Goal: Task Accomplishment & Management: Manage account settings

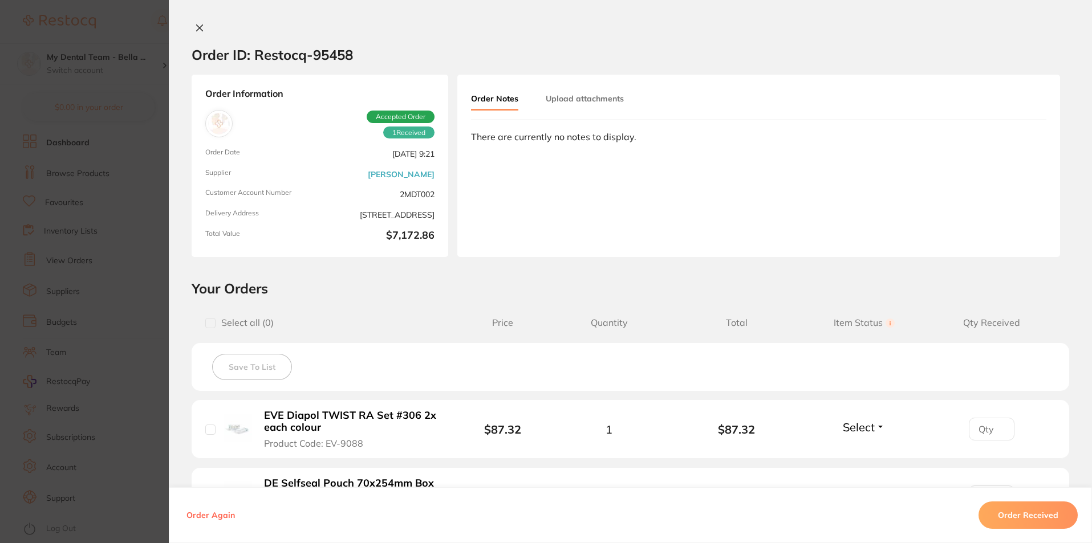
scroll to position [1433, 0]
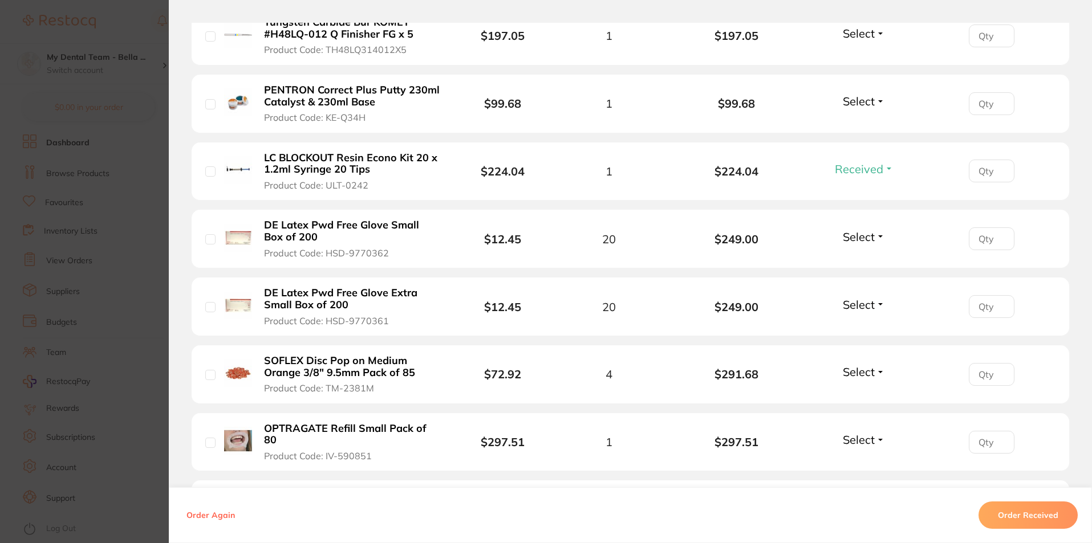
click at [141, 102] on section "Order ID: Restocq- 95458 Order Information 1 Received Accepted Order Order Date…" at bounding box center [546, 271] width 1092 height 543
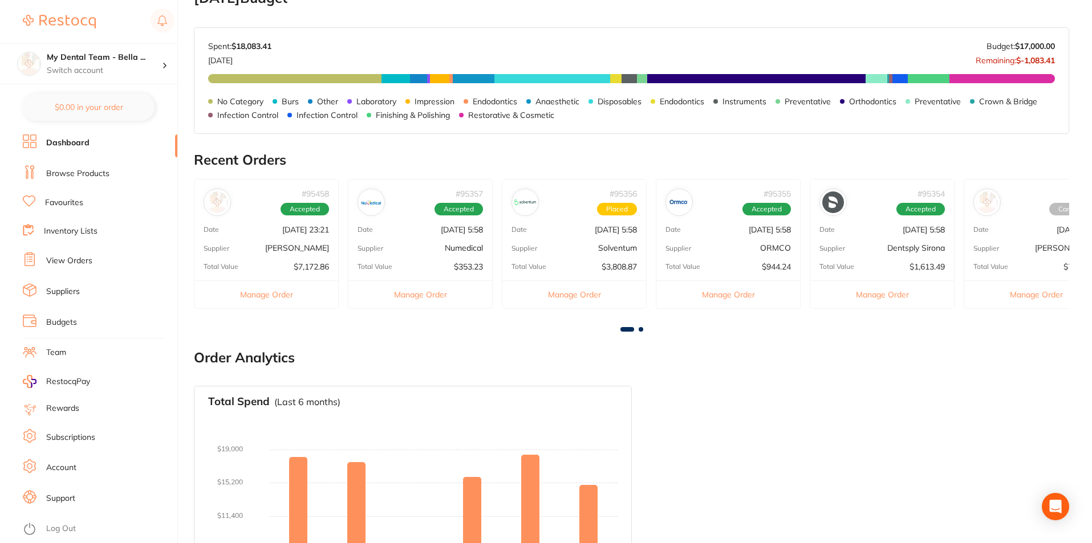
scroll to position [141, 0]
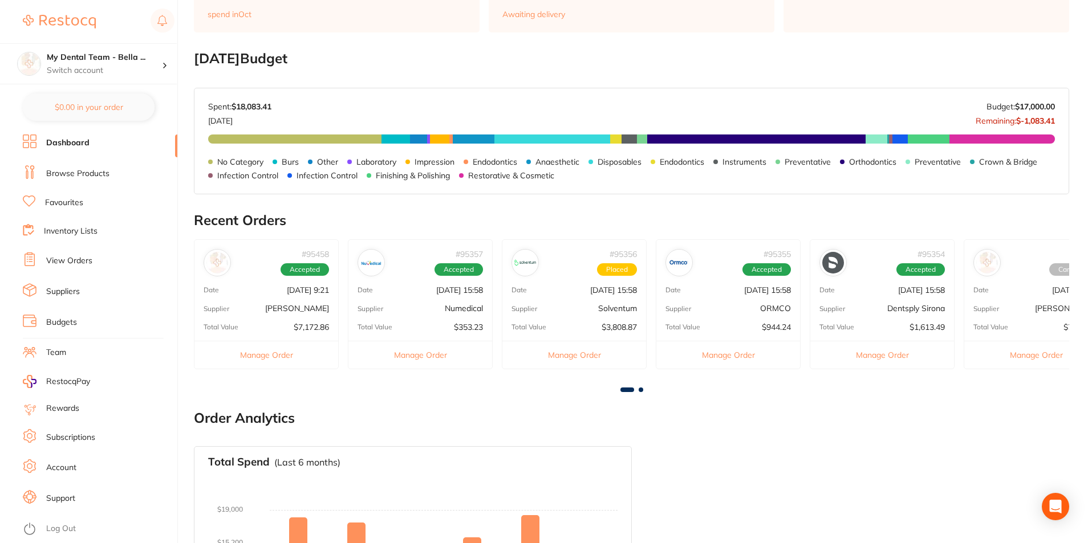
click at [421, 348] on button "Manage Order" at bounding box center [420, 355] width 144 height 28
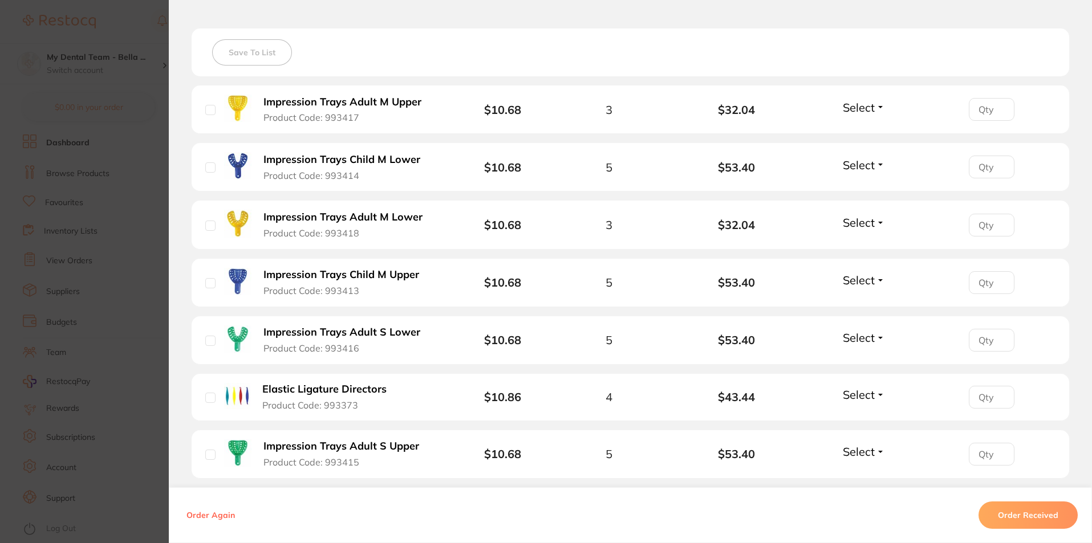
scroll to position [285, 0]
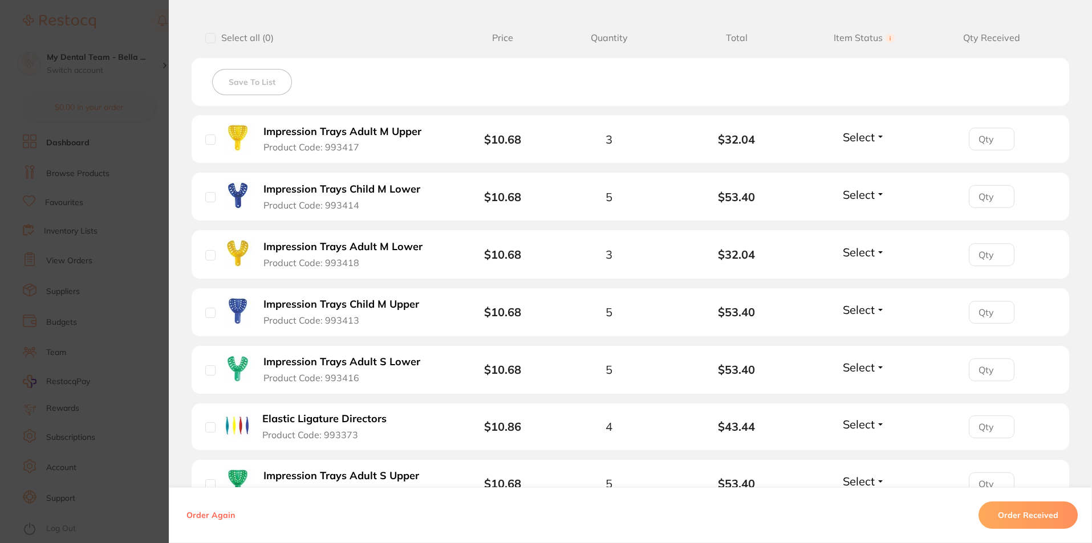
click at [144, 319] on section "Order ID: Restocq- 95357 Order Information Accepted Order Order Date [DATE] 15:…" at bounding box center [546, 271] width 1092 height 543
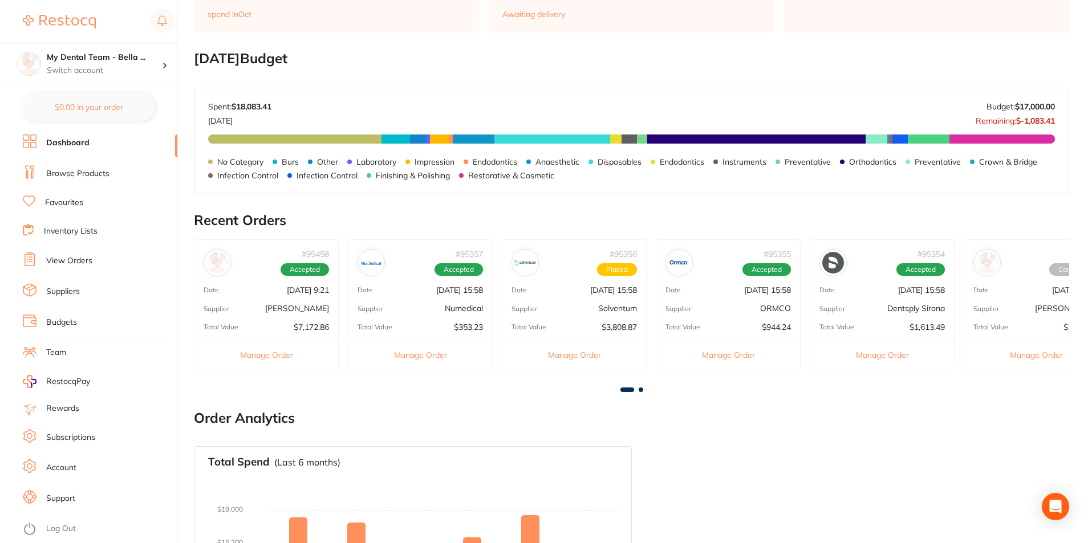
click at [67, 260] on link "View Orders" at bounding box center [69, 260] width 46 height 11
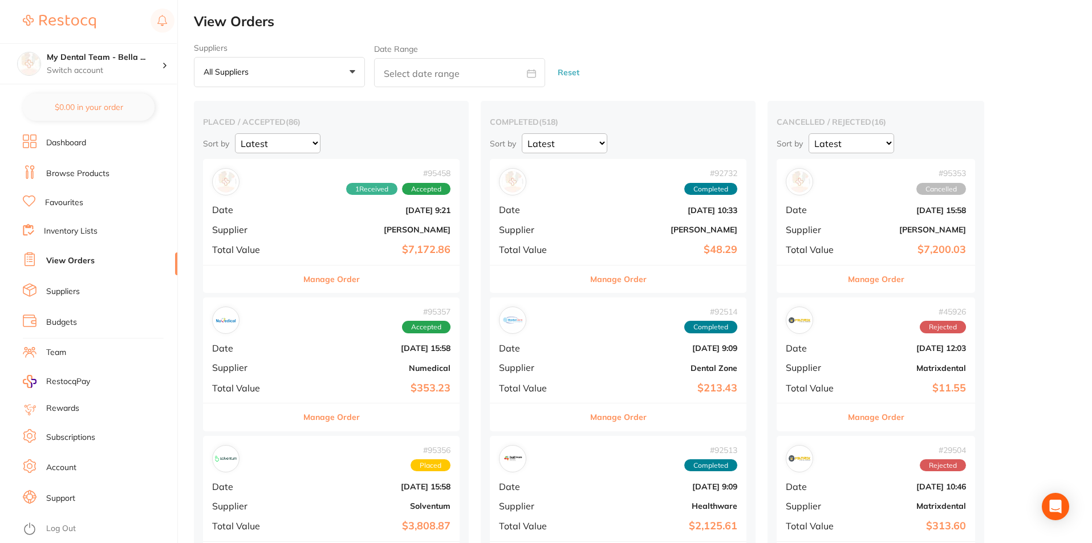
click at [343, 74] on button "All suppliers +0" at bounding box center [279, 72] width 171 height 31
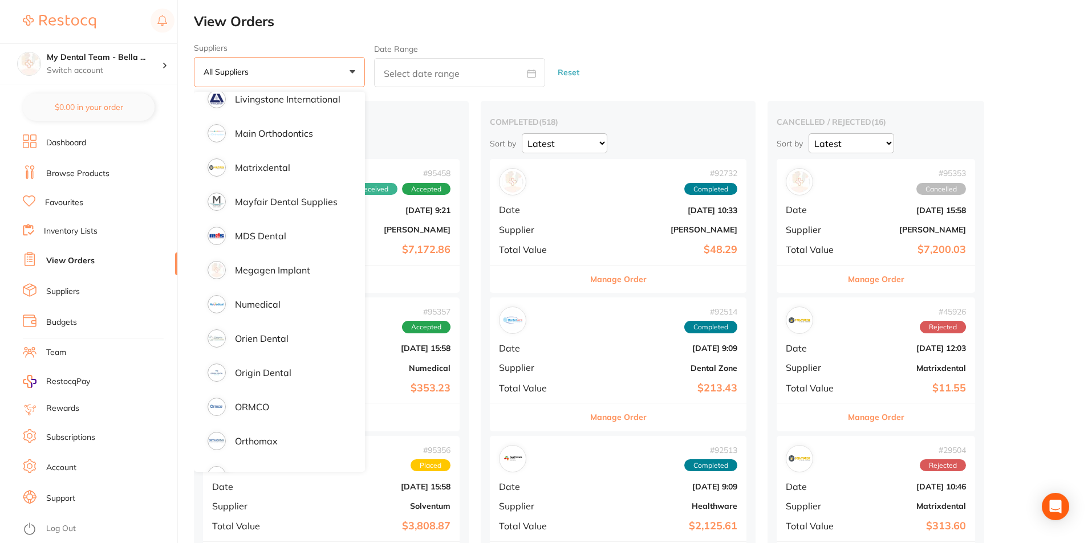
scroll to position [912, 0]
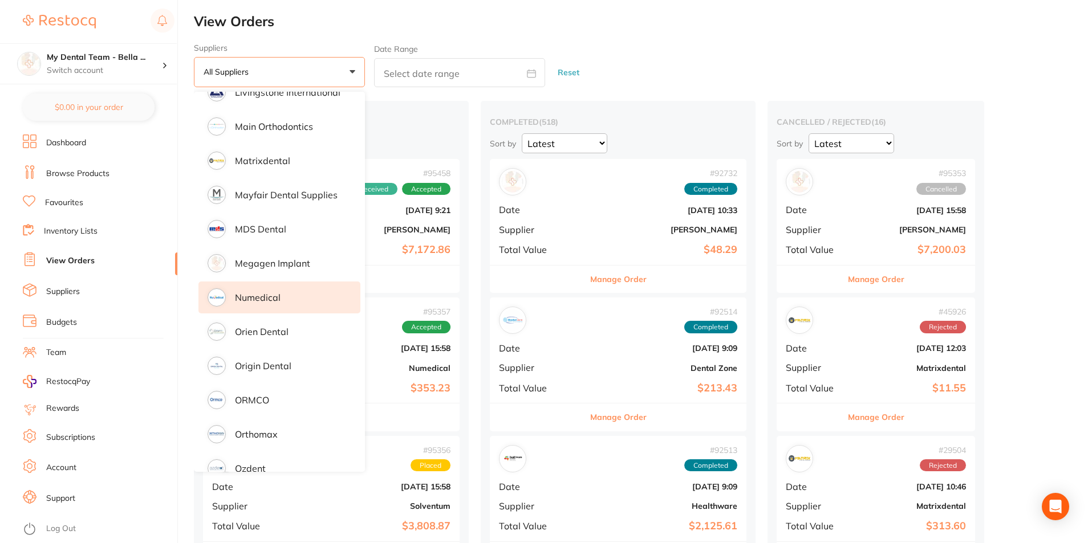
click at [256, 299] on p "Numedical" at bounding box center [258, 298] width 46 height 10
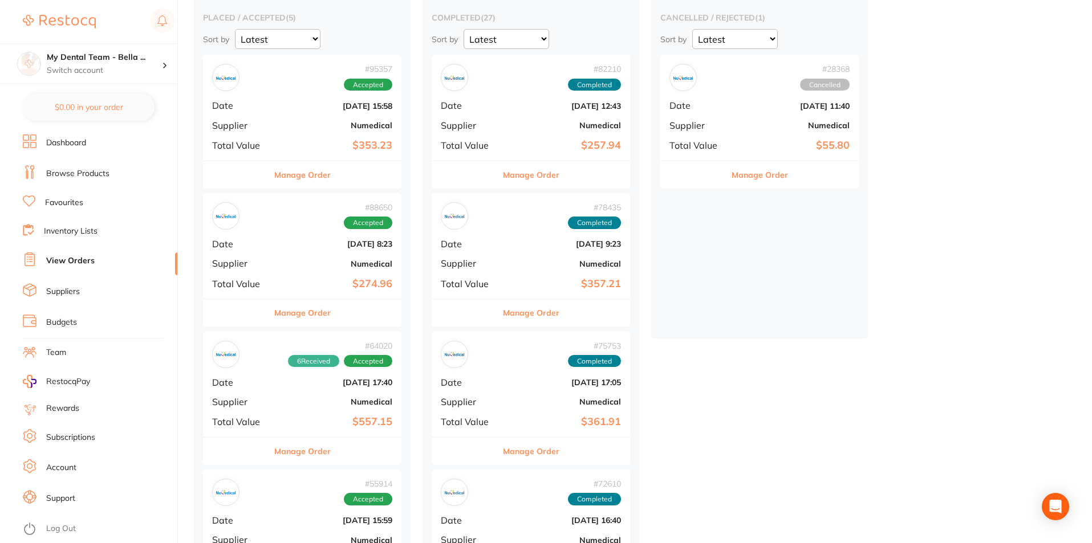
scroll to position [114, 0]
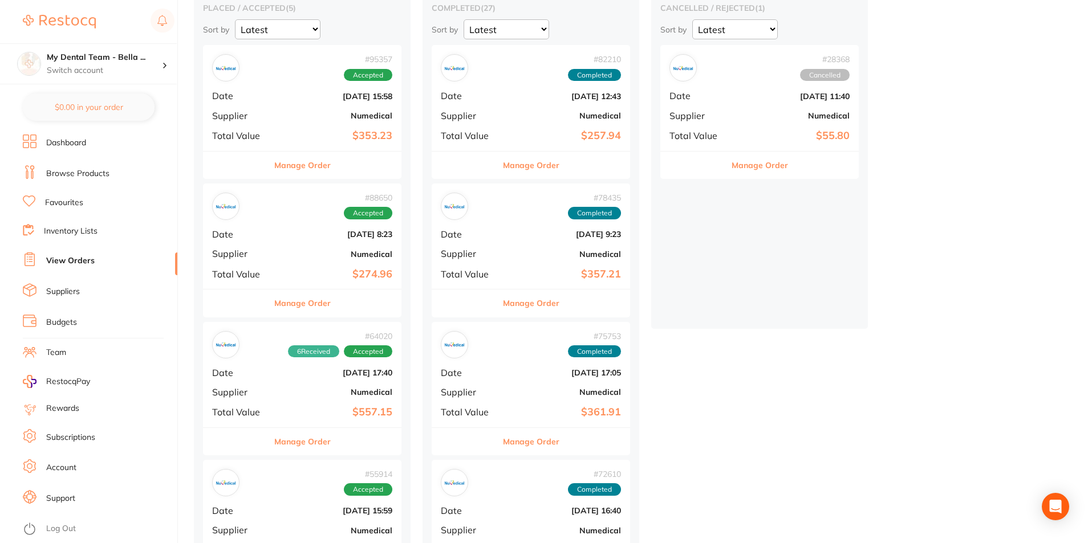
click at [320, 301] on button "Manage Order" at bounding box center [302, 303] width 56 height 27
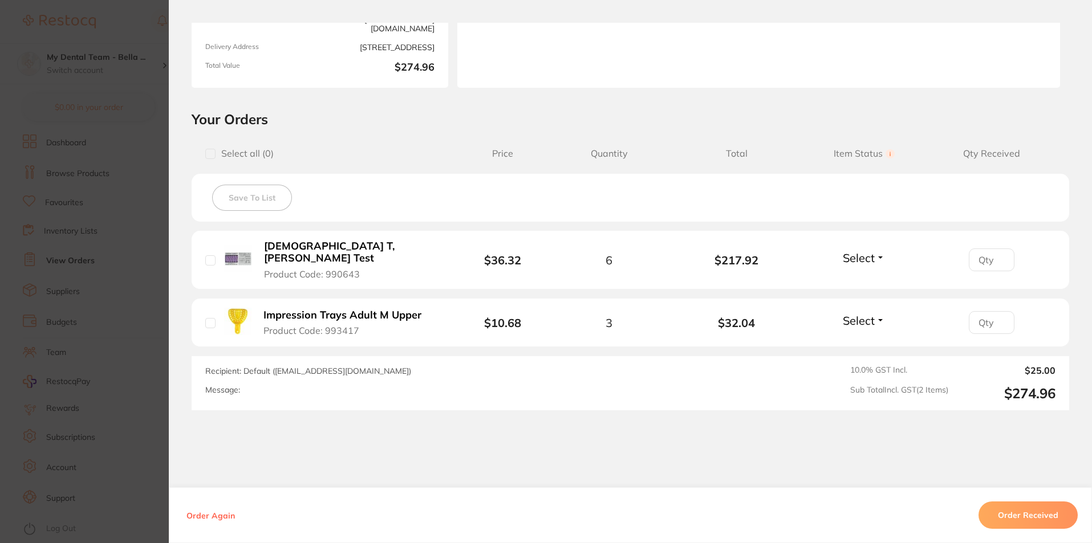
scroll to position [171, 0]
click at [868, 249] on span "Select" at bounding box center [859, 256] width 32 height 14
click at [871, 278] on span "Received" at bounding box center [864, 281] width 29 height 9
click at [861, 312] on span "Select" at bounding box center [859, 319] width 32 height 14
click at [859, 339] on span "Received" at bounding box center [864, 343] width 29 height 9
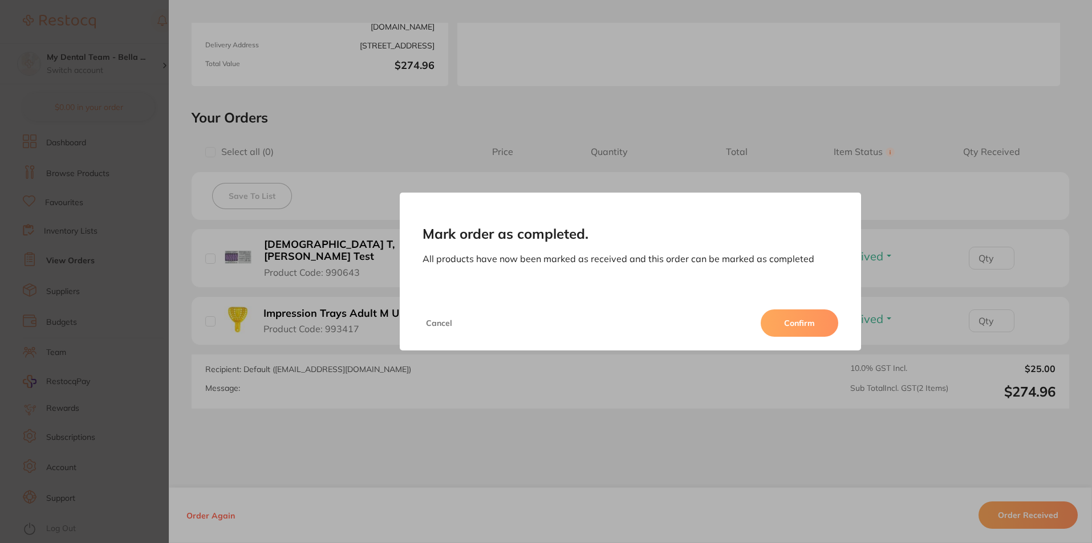
click at [806, 325] on button "Confirm" at bounding box center [800, 323] width 78 height 27
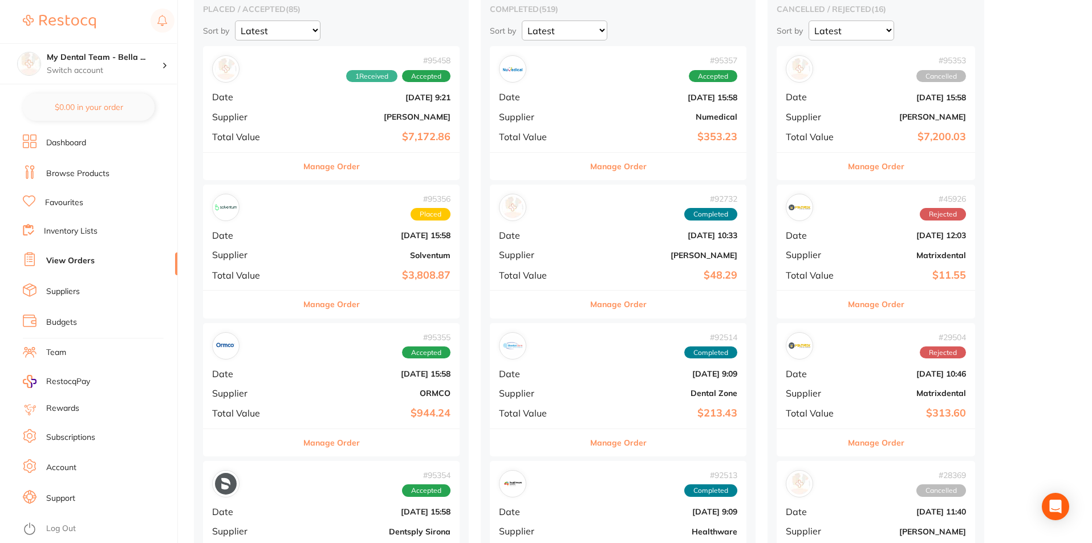
scroll to position [114, 0]
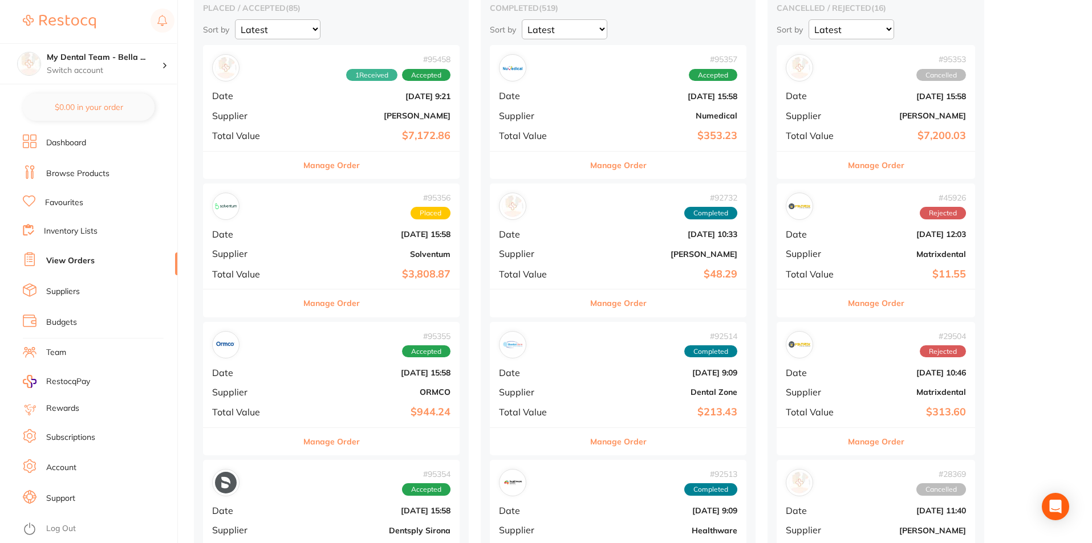
click at [330, 441] on button "Manage Order" at bounding box center [331, 441] width 56 height 27
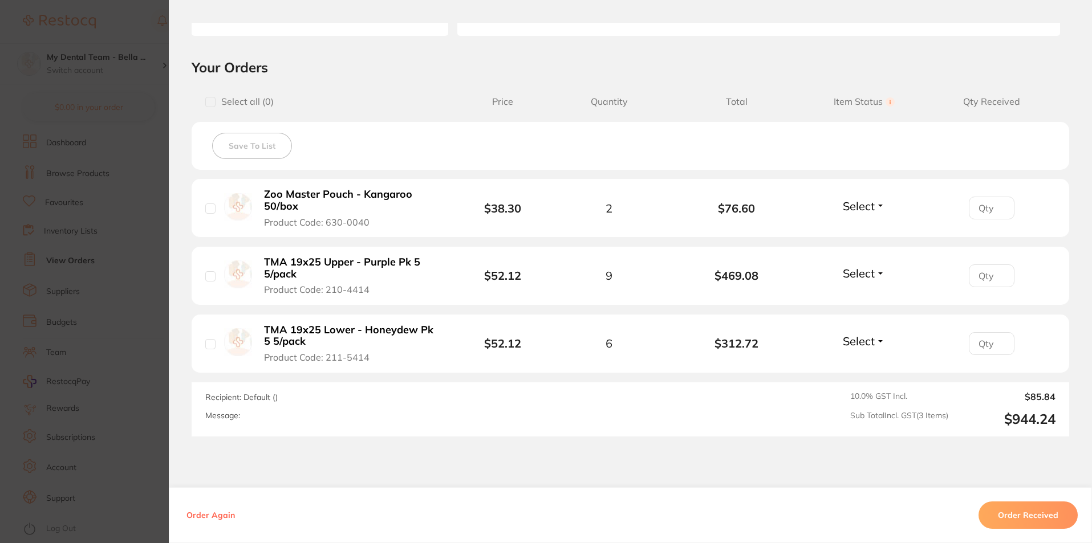
scroll to position [228, 0]
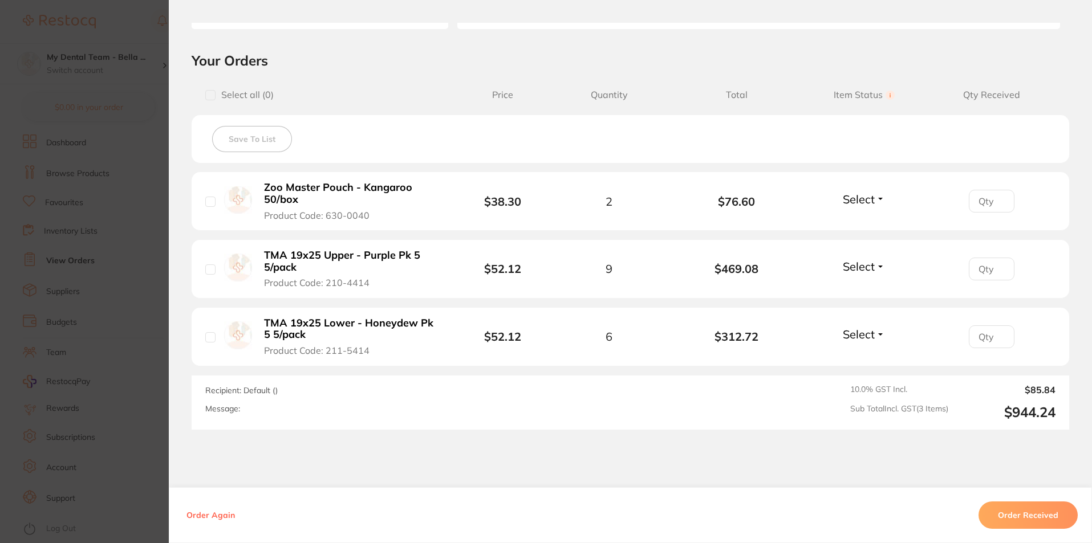
click at [1034, 519] on button "Order Received" at bounding box center [1028, 515] width 99 height 27
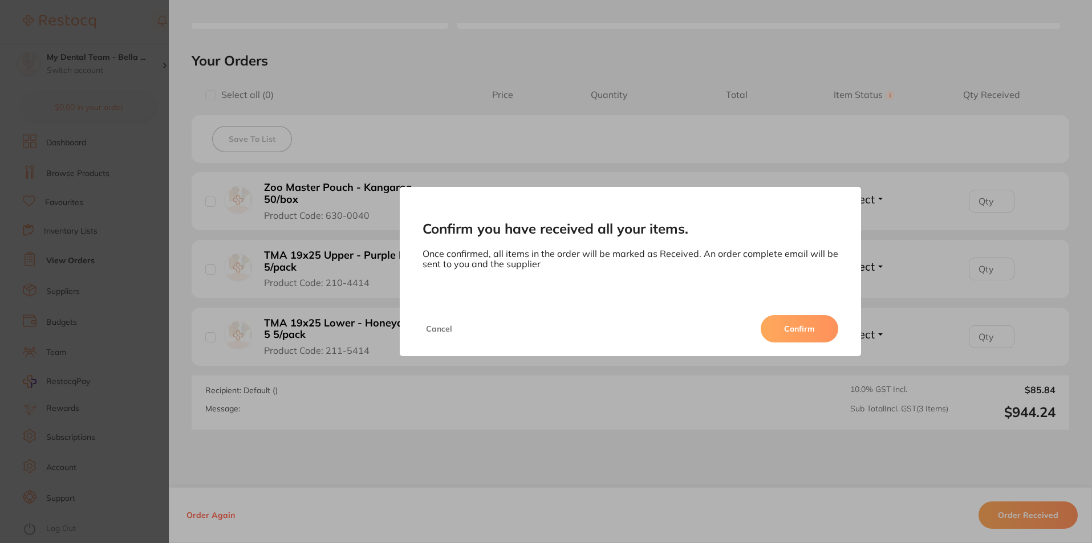
click at [810, 324] on button "Confirm" at bounding box center [800, 328] width 78 height 27
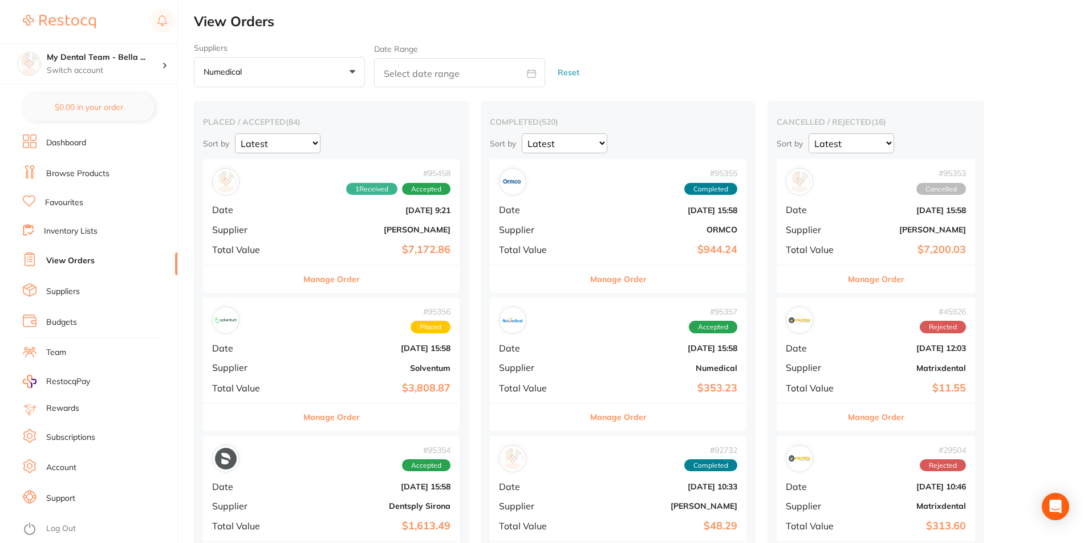
drag, startPoint x: 949, startPoint y: 190, endPoint x: 943, endPoint y: 192, distance: 6.5
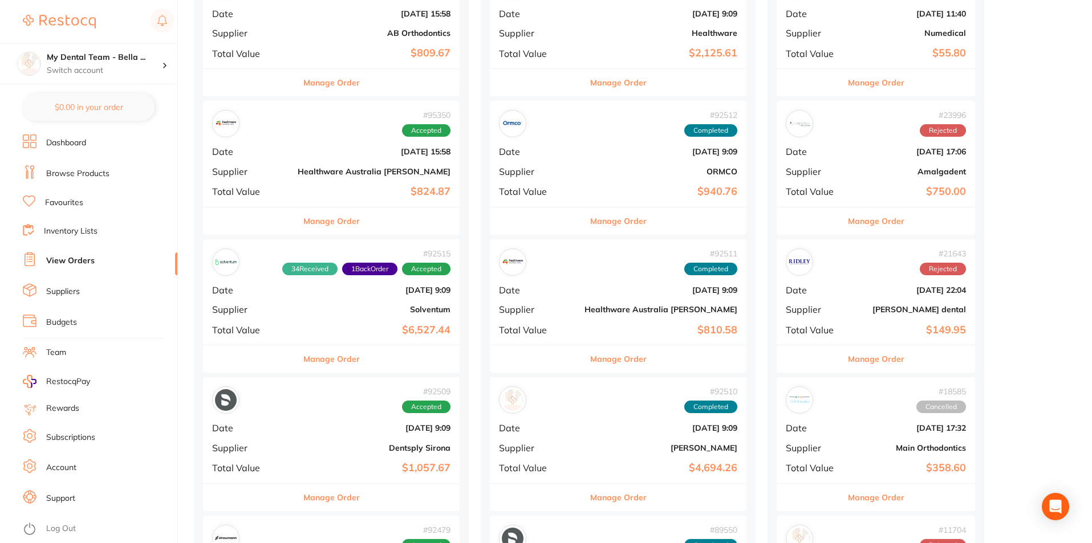
scroll to position [855, 0]
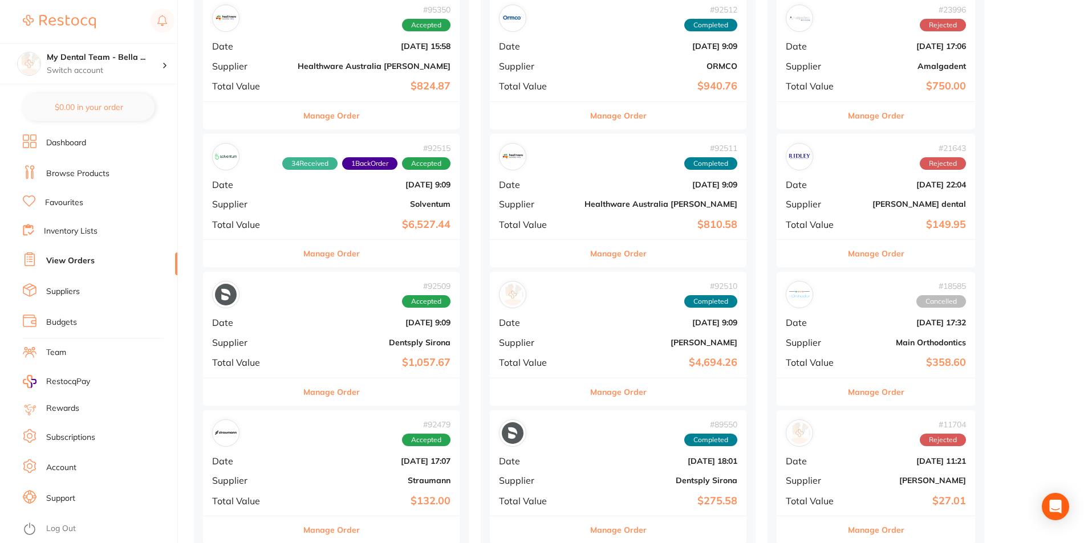
click at [306, 256] on button "Manage Order" at bounding box center [331, 253] width 56 height 27
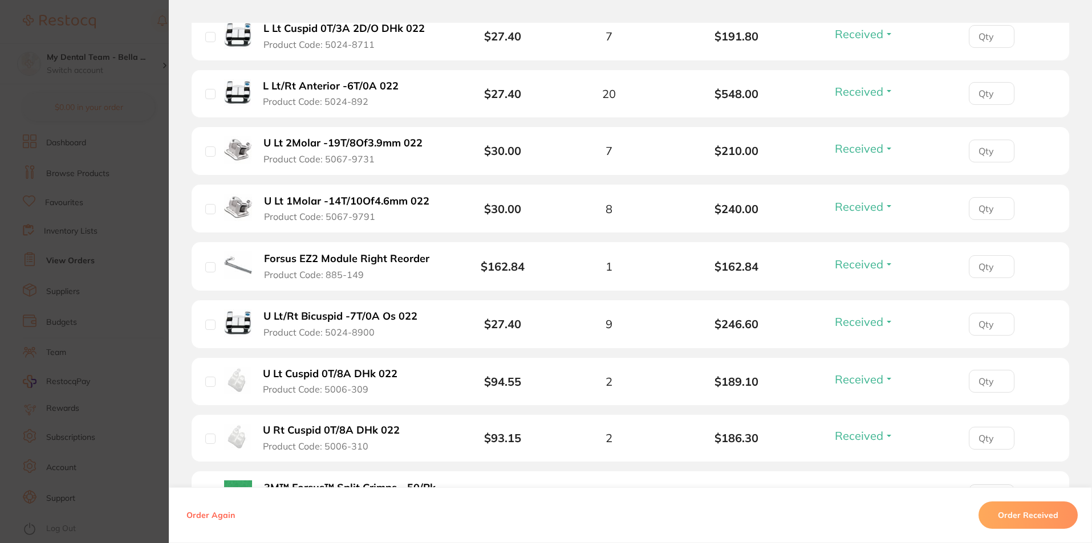
scroll to position [1654, 0]
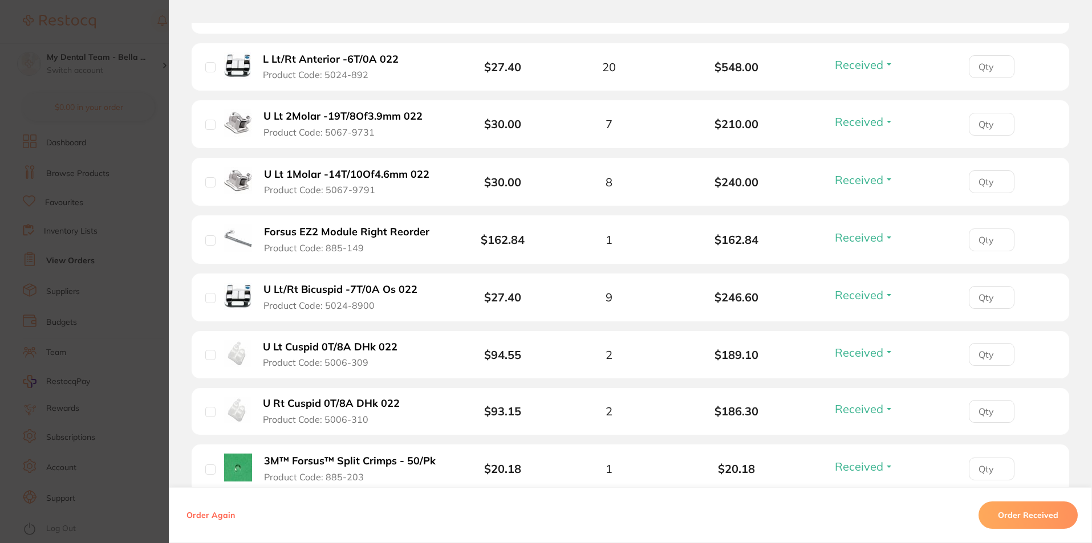
click at [110, 210] on section "Order ID: Restocq- 92515 Order Information 34 Received 1 Back Order Accepted Or…" at bounding box center [546, 271] width 1092 height 543
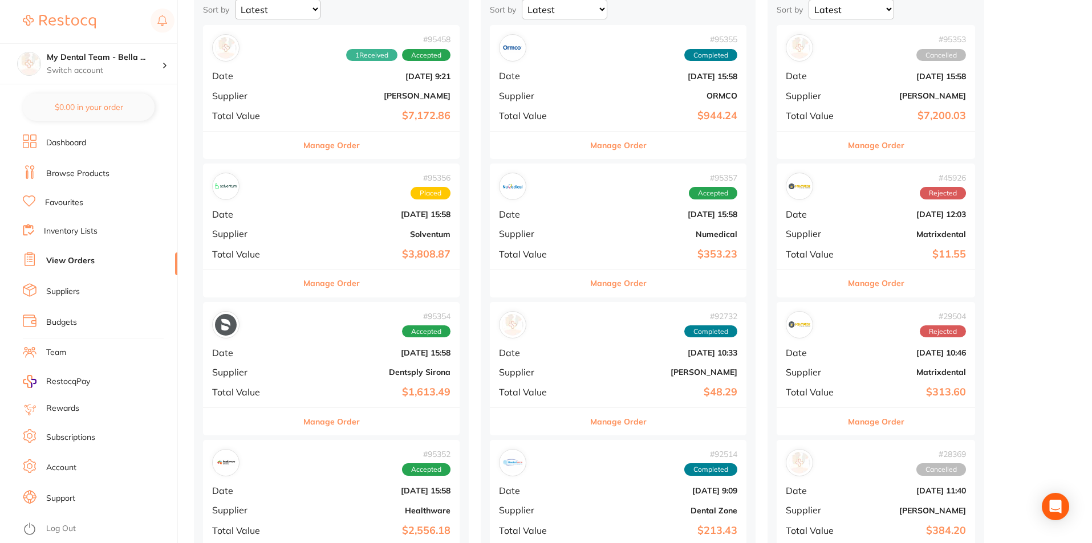
scroll to position [114, 0]
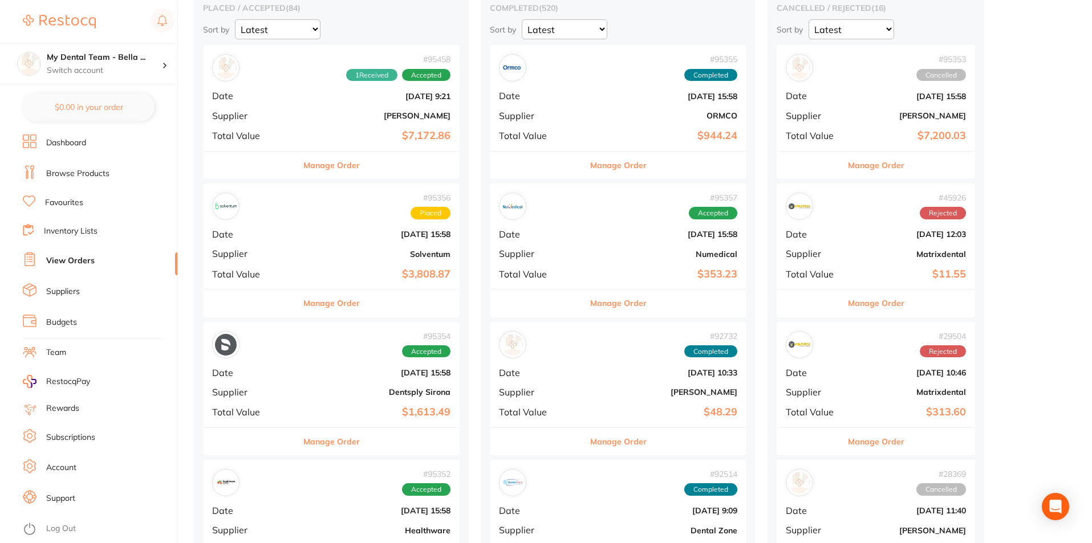
click at [590, 159] on button "Manage Order" at bounding box center [618, 165] width 56 height 27
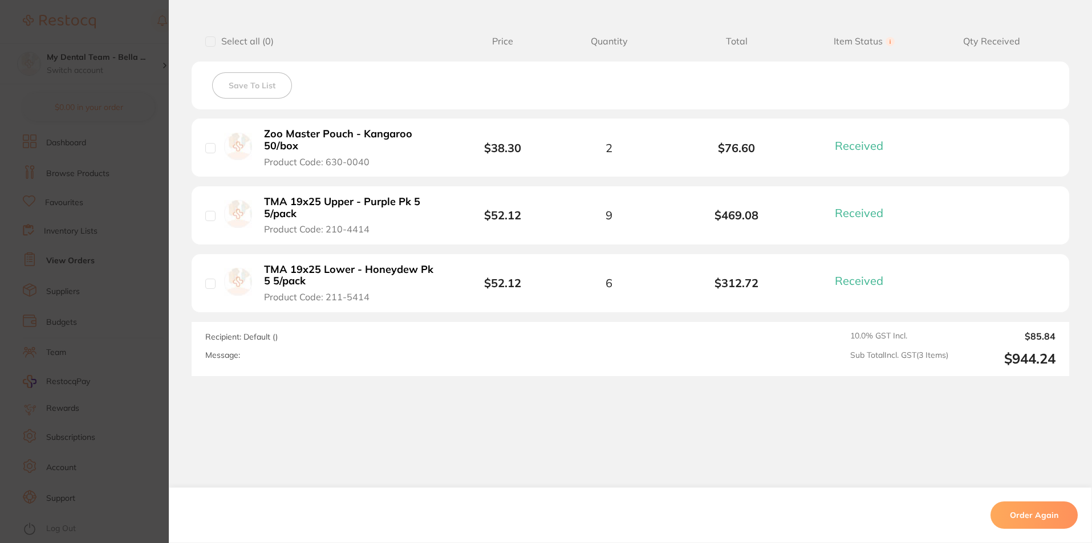
scroll to position [285, 0]
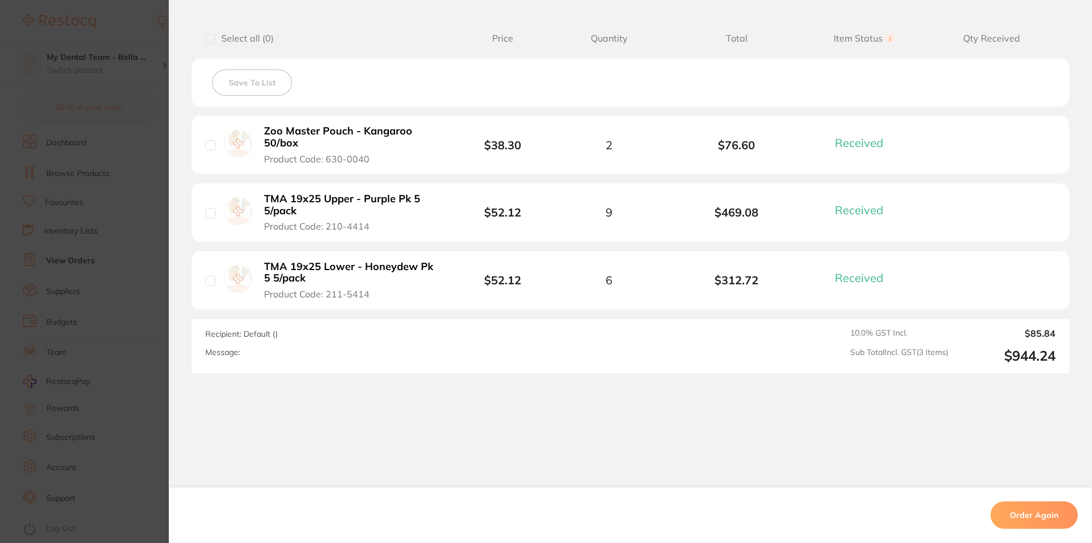
click at [106, 258] on section "Order ID: Restocq- 95355 Order Information 3 Received Completed Order Order Dat…" at bounding box center [546, 271] width 1092 height 543
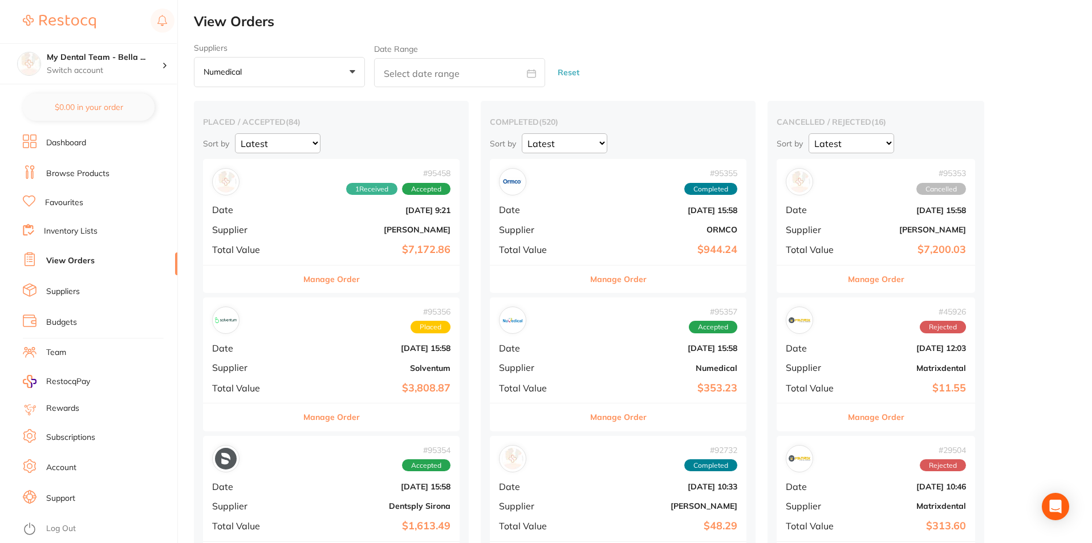
click at [350, 71] on button "Numedical +0" at bounding box center [279, 72] width 171 height 31
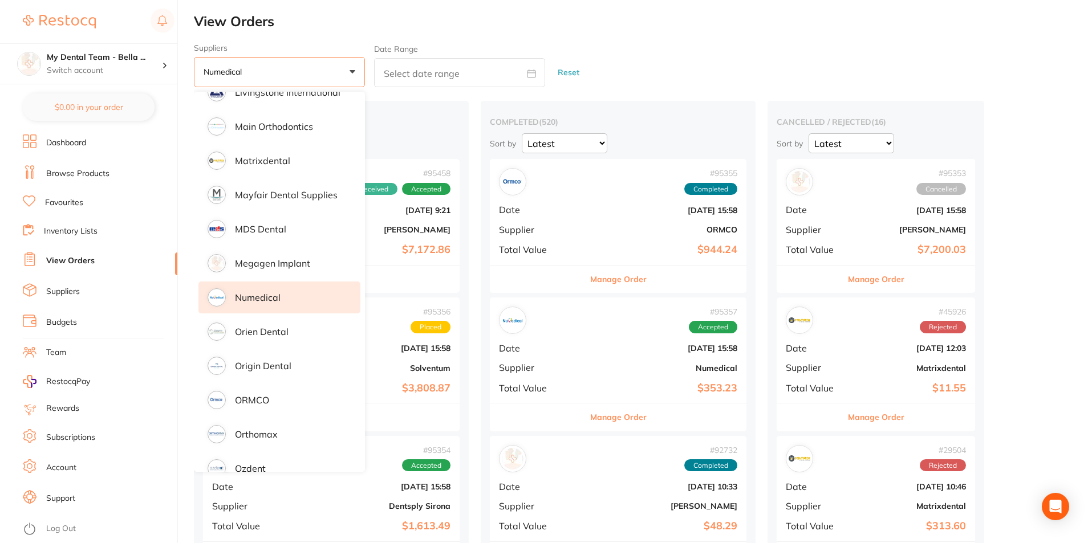
click at [569, 76] on button "Reset" at bounding box center [568, 73] width 29 height 30
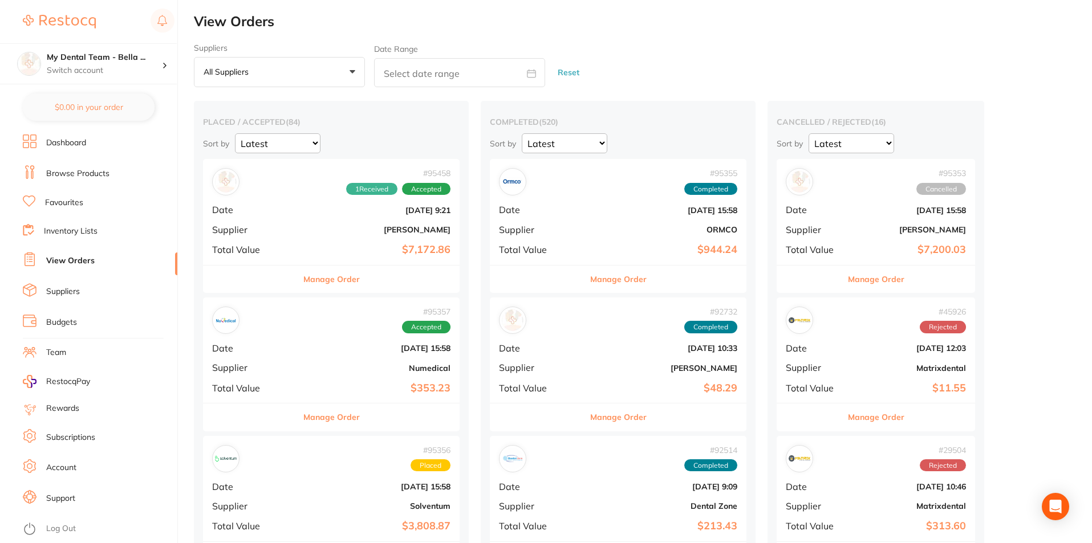
click at [349, 72] on button "All suppliers +0" at bounding box center [279, 72] width 171 height 31
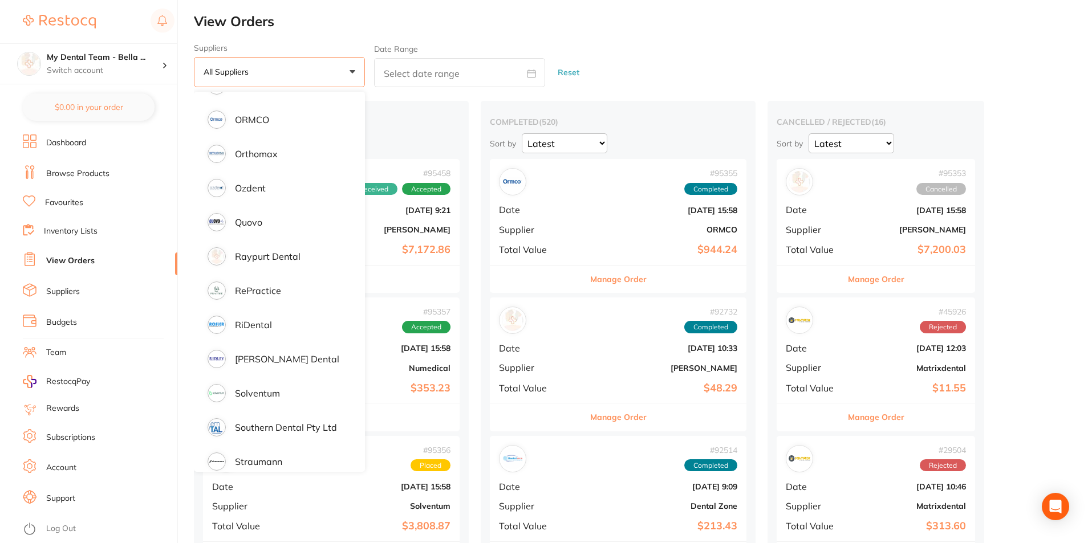
scroll to position [1245, 0]
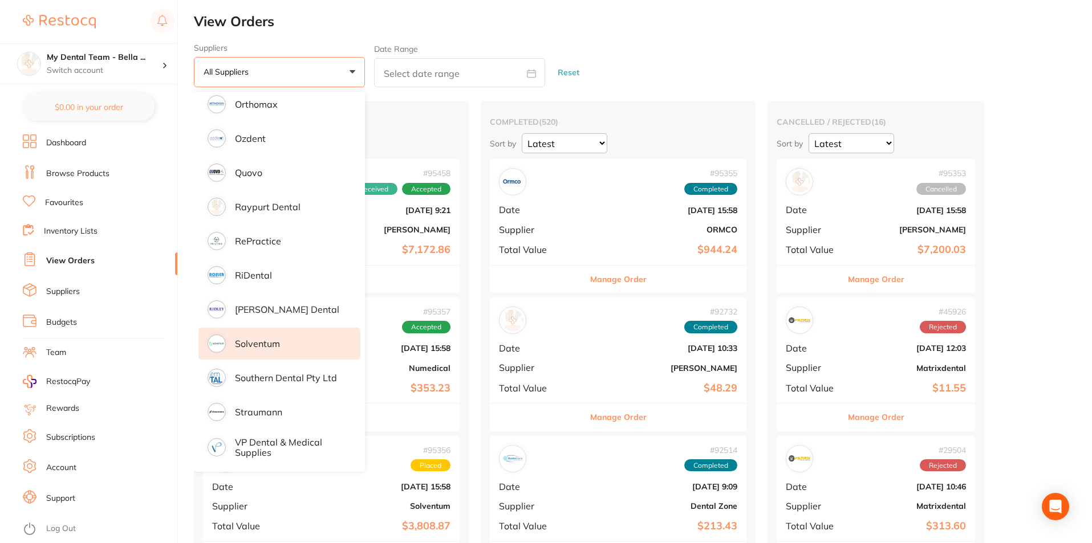
click at [257, 335] on li "Solventum" at bounding box center [279, 344] width 162 height 32
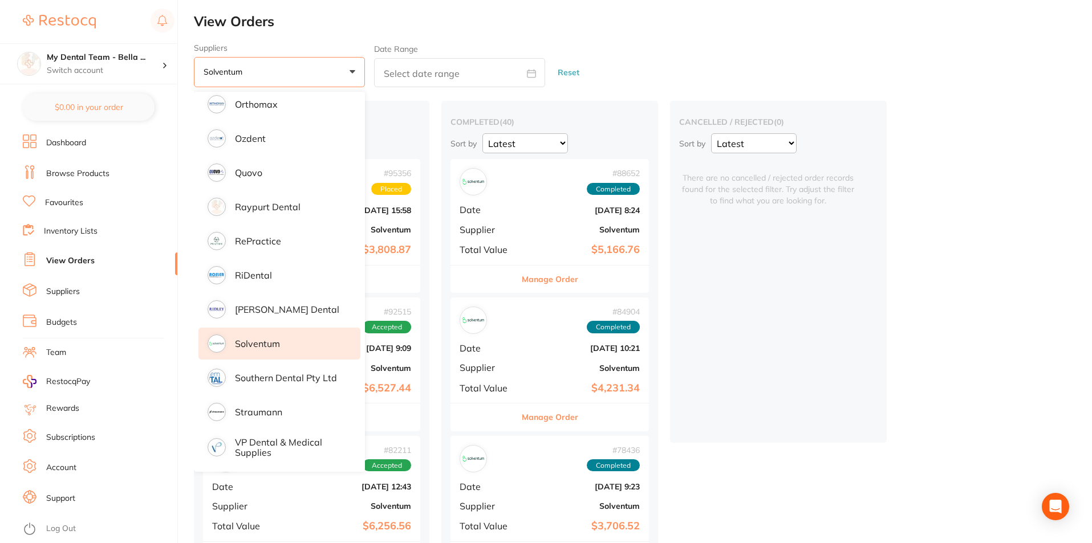
click at [728, 24] on h2 "View Orders" at bounding box center [643, 22] width 898 height 16
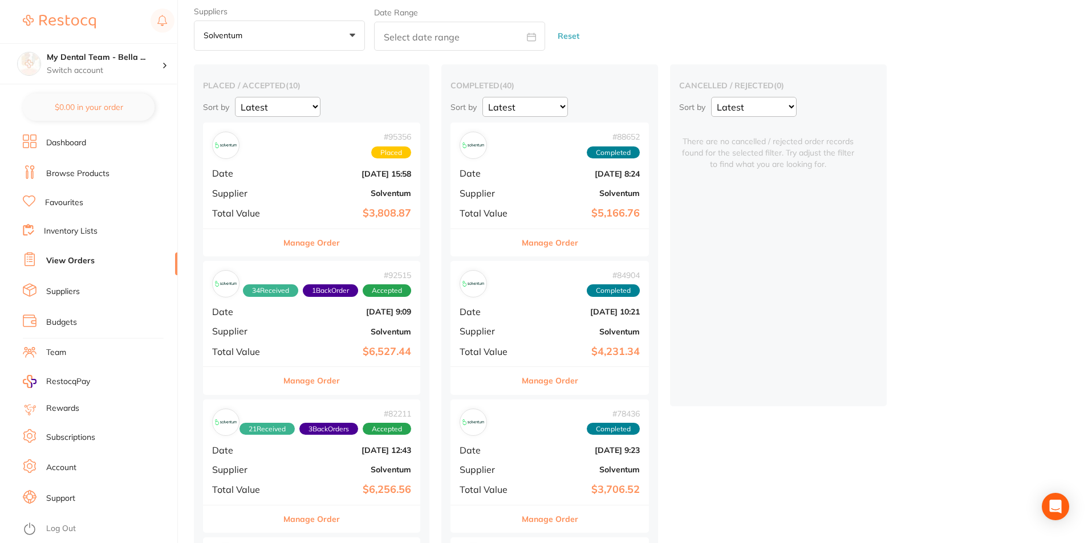
scroll to position [57, 0]
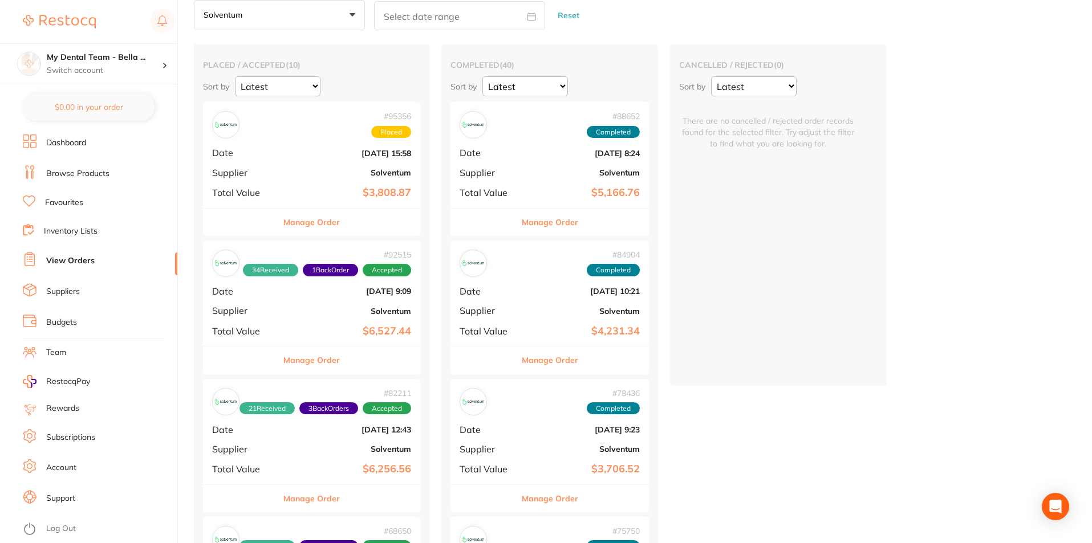
click at [297, 221] on button "Manage Order" at bounding box center [311, 222] width 56 height 27
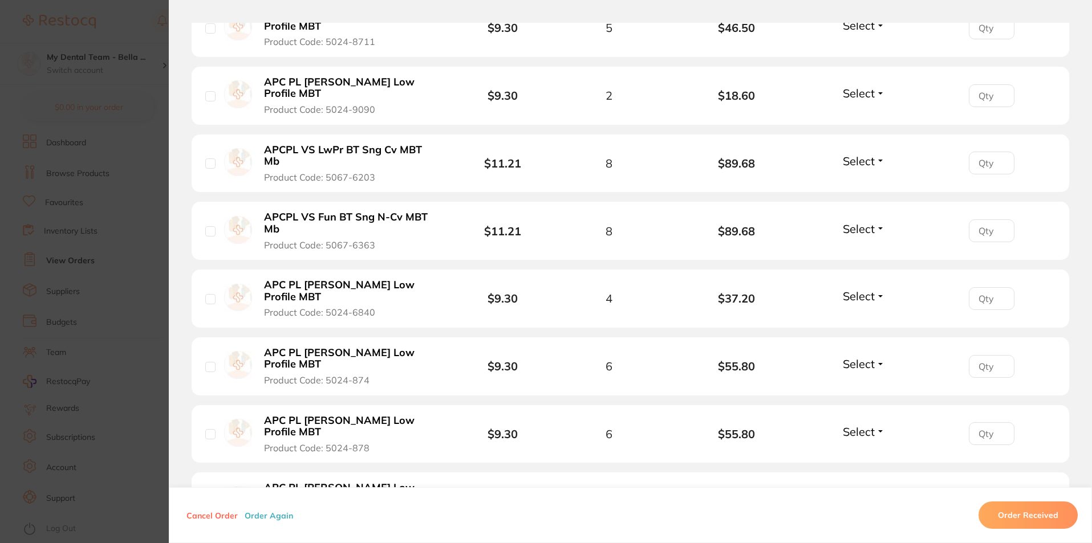
scroll to position [2281, 0]
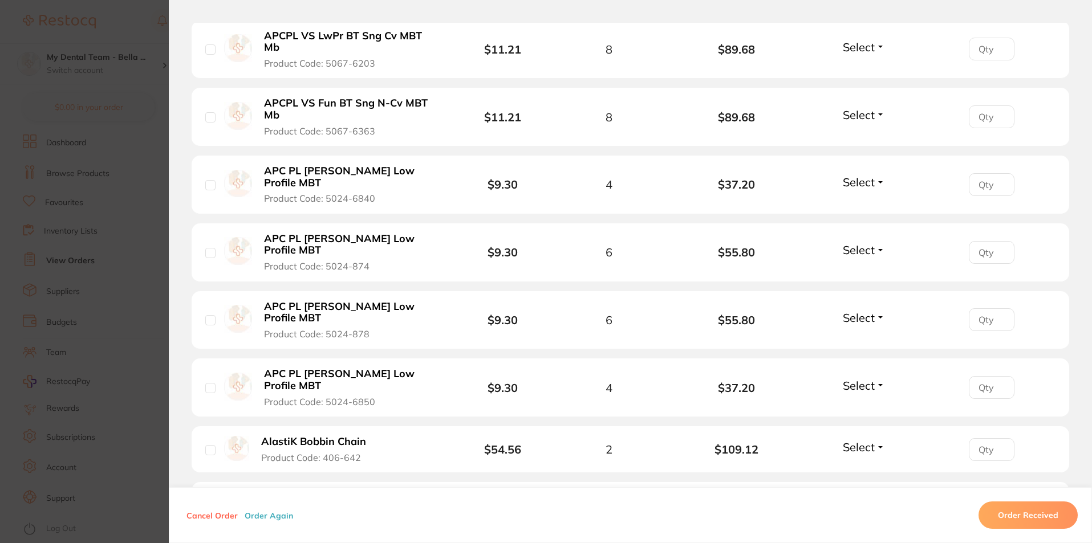
click at [101, 197] on section "Order ID: Restocq- 95356 Order Information Placed Order Order Date [DATE] 15:58…" at bounding box center [546, 271] width 1092 height 543
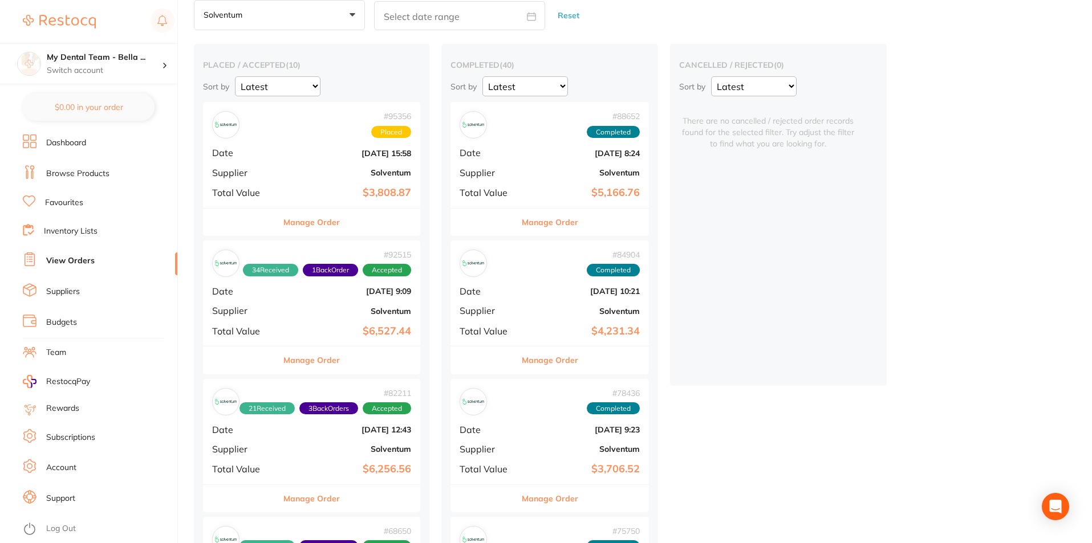
click at [329, 363] on button "Manage Order" at bounding box center [311, 360] width 56 height 27
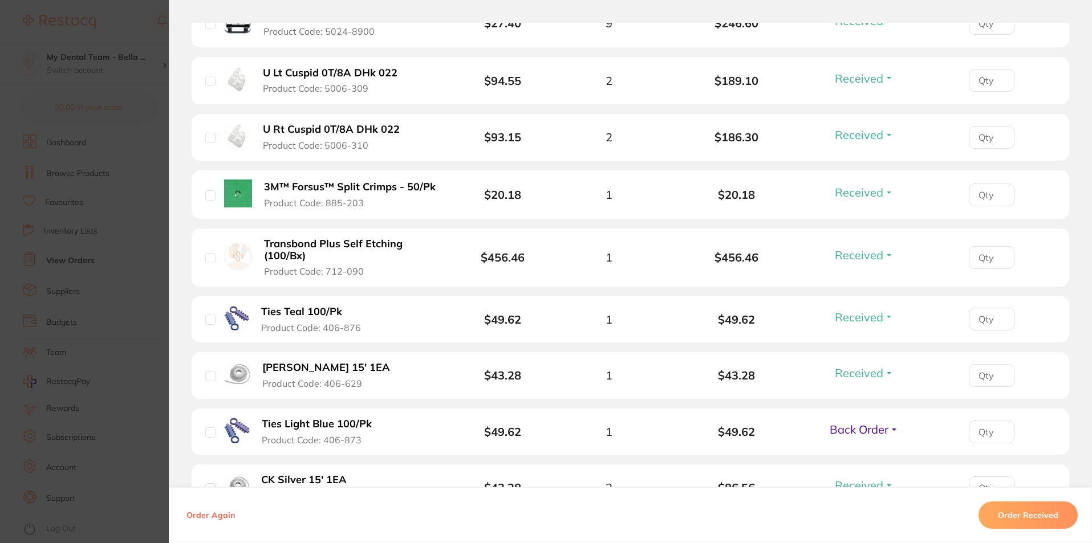
scroll to position [2071, 0]
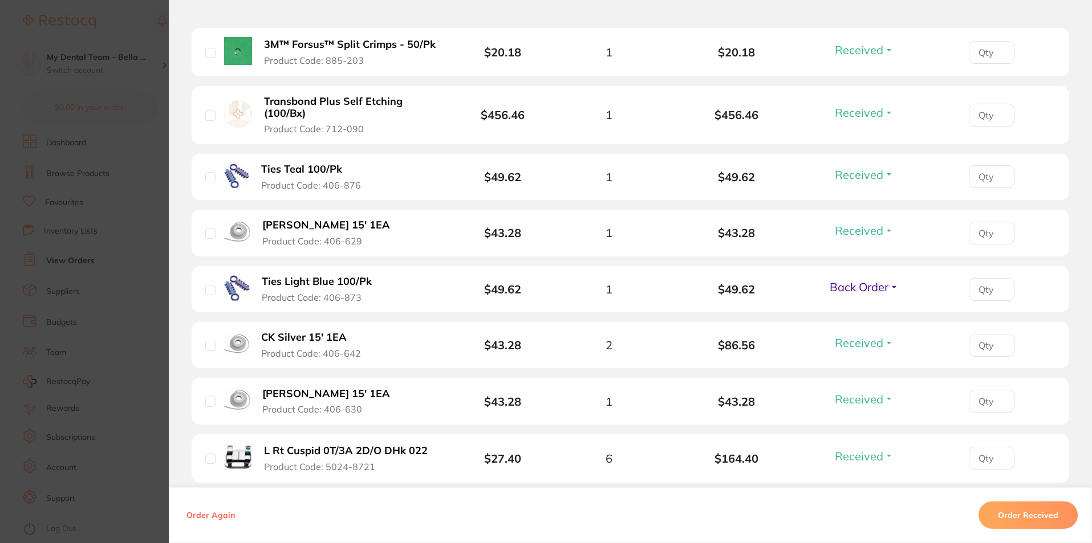
click at [849, 290] on span "Back Order" at bounding box center [859, 287] width 59 height 14
click at [858, 313] on span "Received" at bounding box center [864, 311] width 29 height 9
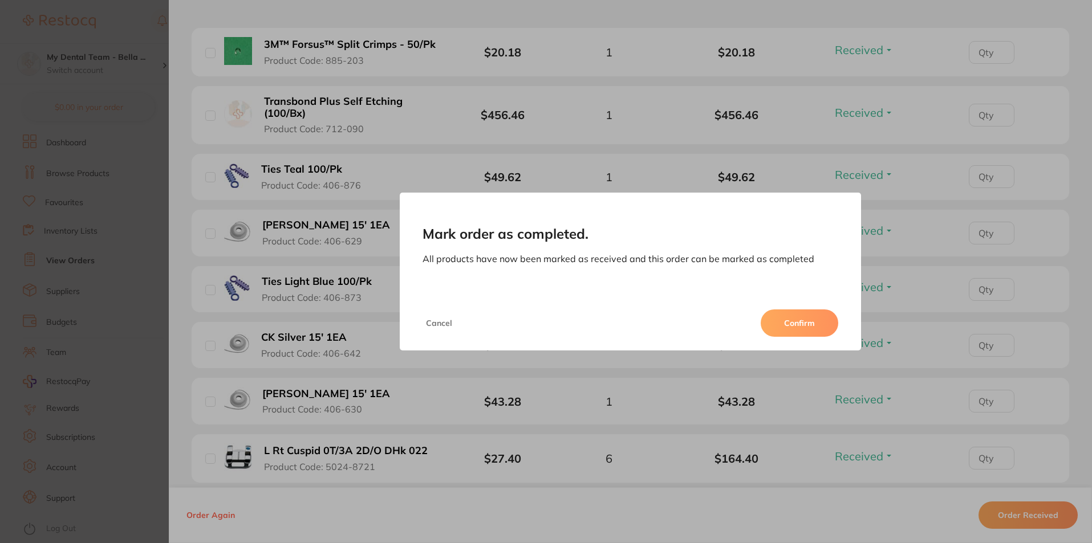
click at [821, 318] on button "Confirm" at bounding box center [800, 323] width 78 height 27
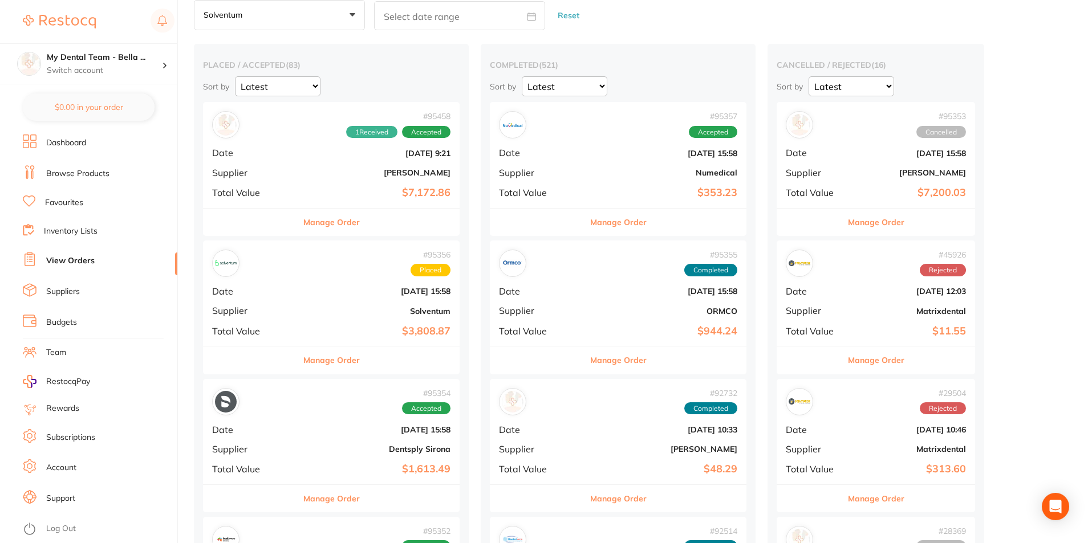
click at [308, 87] on select "Latest Notification" at bounding box center [278, 86] width 86 height 20
click at [356, 6] on button "Solventum +0" at bounding box center [279, 15] width 171 height 31
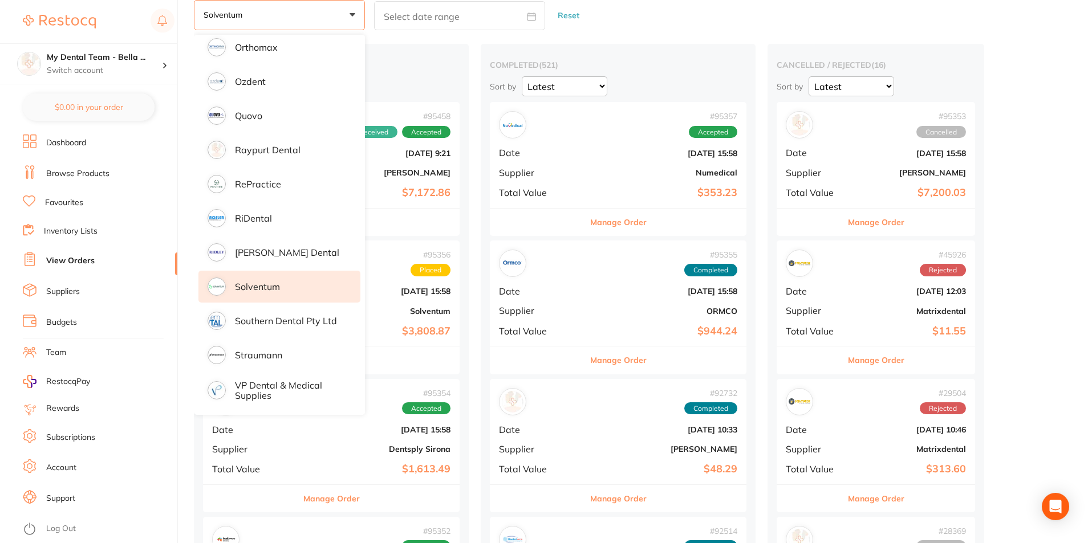
click at [356, 6] on button "Solventum +0" at bounding box center [279, 15] width 171 height 31
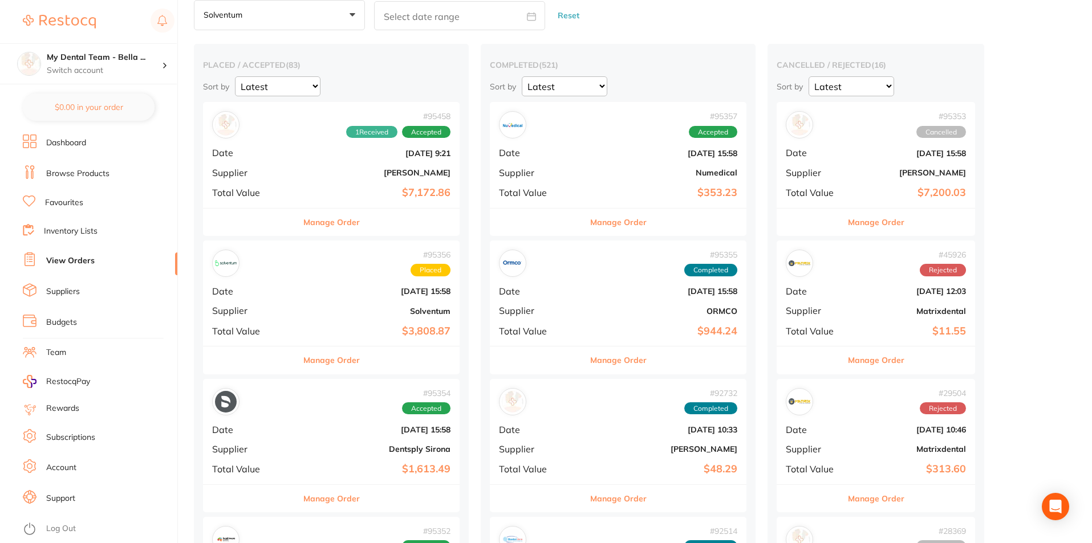
click at [618, 22] on div "Suppliers Solventum +0 All suppliers AB Custom AB Orthodontics [PERSON_NAME] De…" at bounding box center [643, 8] width 898 height 44
click at [526, 9] on input "text" at bounding box center [459, 15] width 171 height 29
select select "9"
select select "2025"
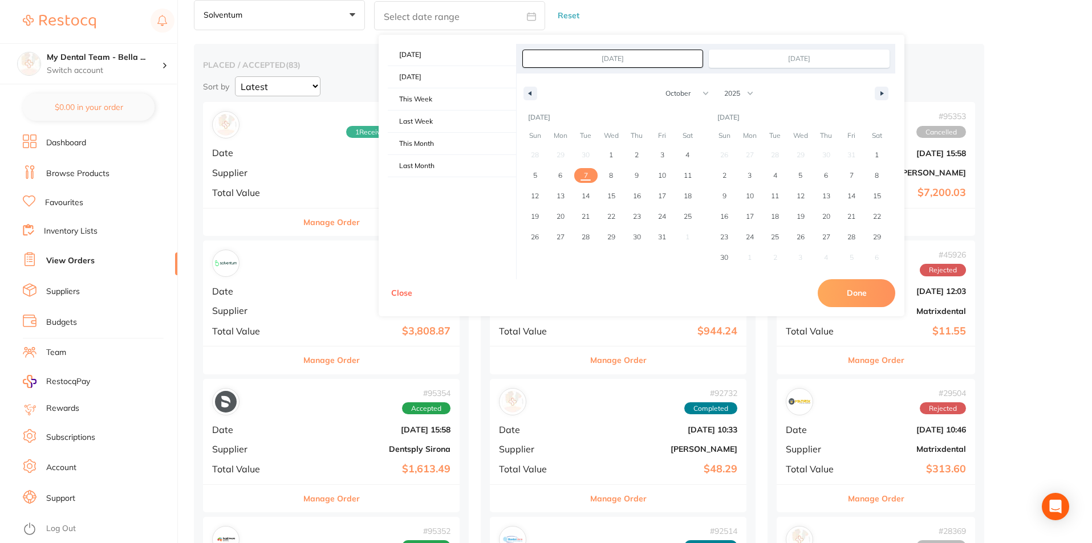
click at [647, 14] on div "Suppliers Solventum +0 All suppliers AB Custom AB Orthodontics [PERSON_NAME] De…" at bounding box center [643, 8] width 898 height 44
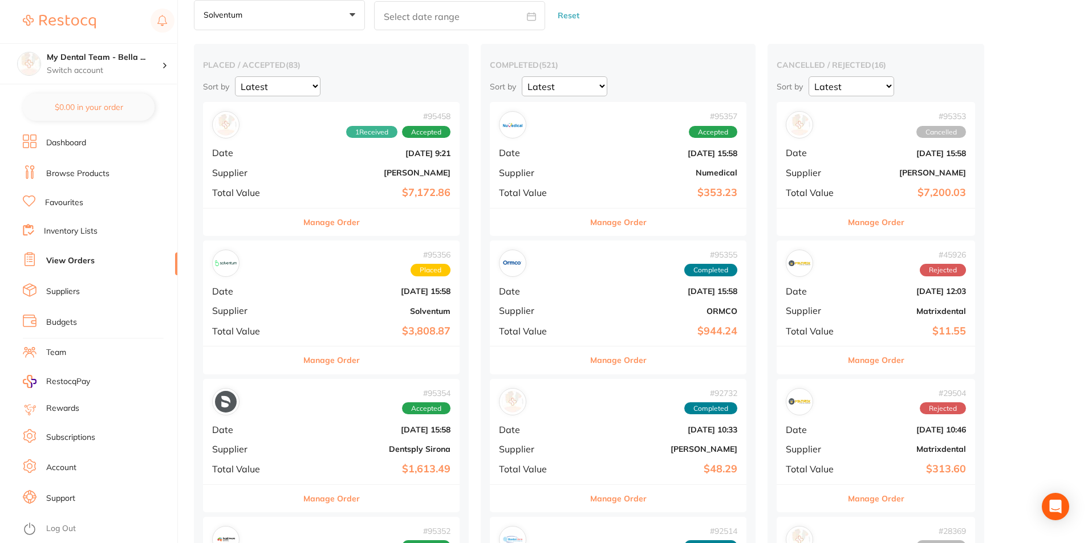
click at [560, 10] on button "Reset" at bounding box center [568, 16] width 29 height 30
click at [346, 13] on button "All suppliers +0" at bounding box center [279, 15] width 171 height 31
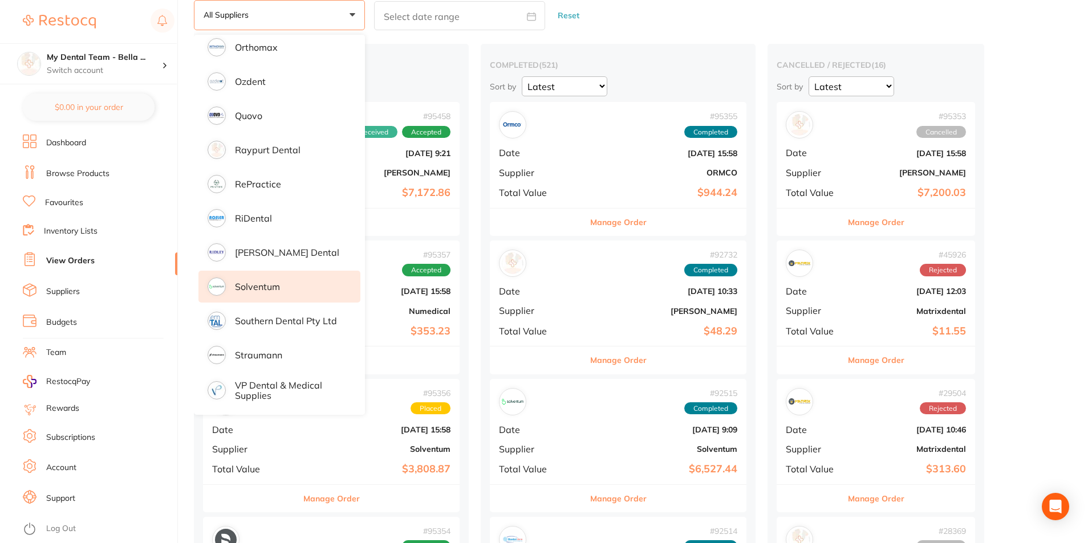
click at [297, 283] on li "Solventum" at bounding box center [279, 287] width 162 height 32
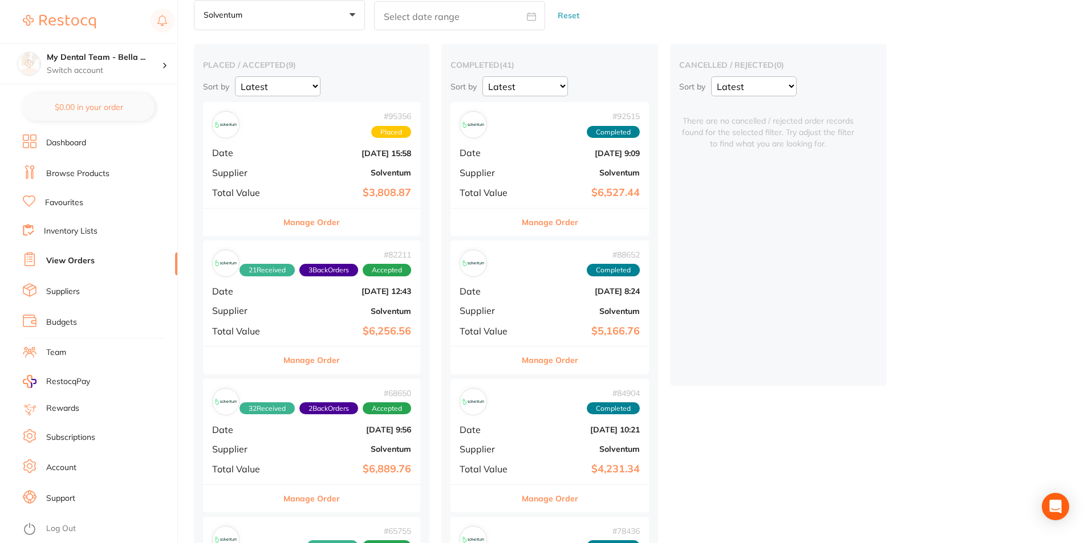
click at [324, 221] on button "Manage Order" at bounding box center [311, 222] width 56 height 27
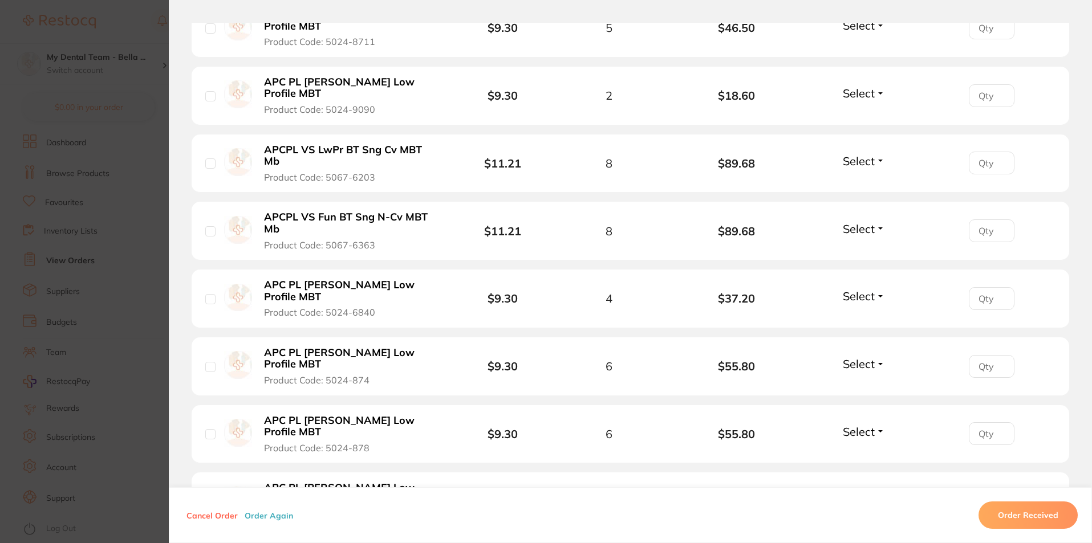
scroll to position [2281, 0]
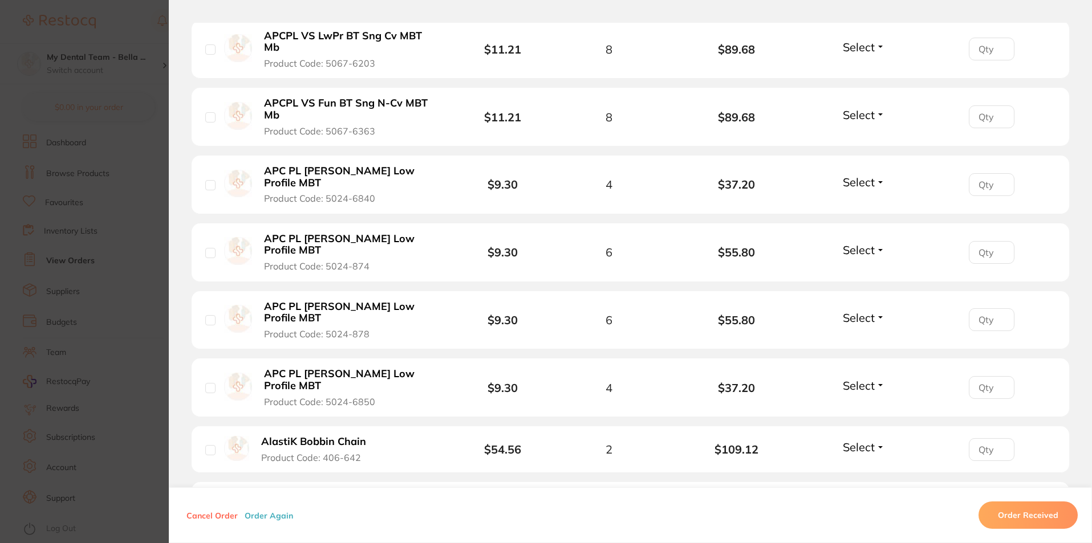
click at [867, 497] on span "Select" at bounding box center [859, 504] width 32 height 14
click at [866, 524] on span "Received" at bounding box center [864, 528] width 29 height 9
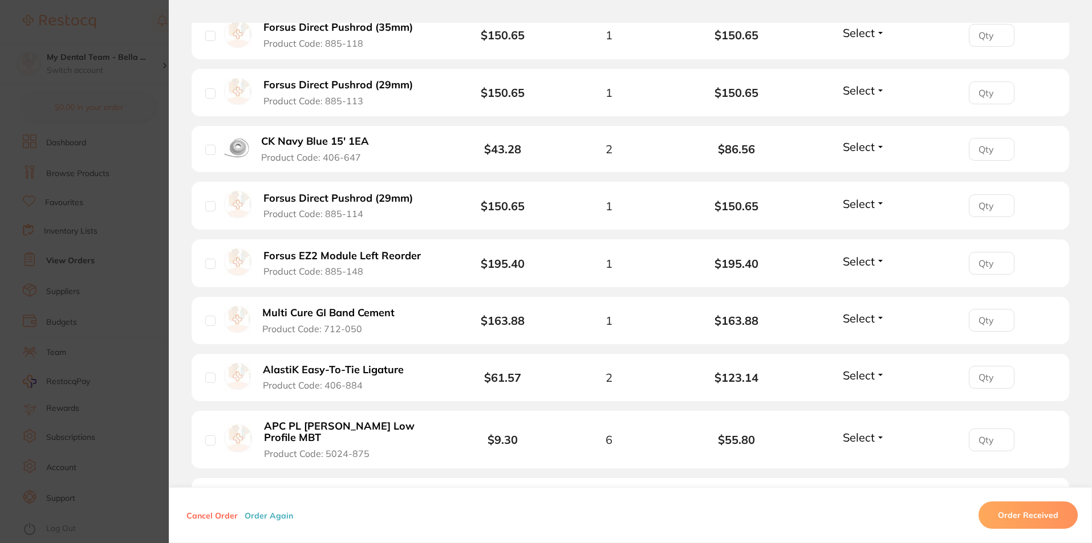
scroll to position [1083, 0]
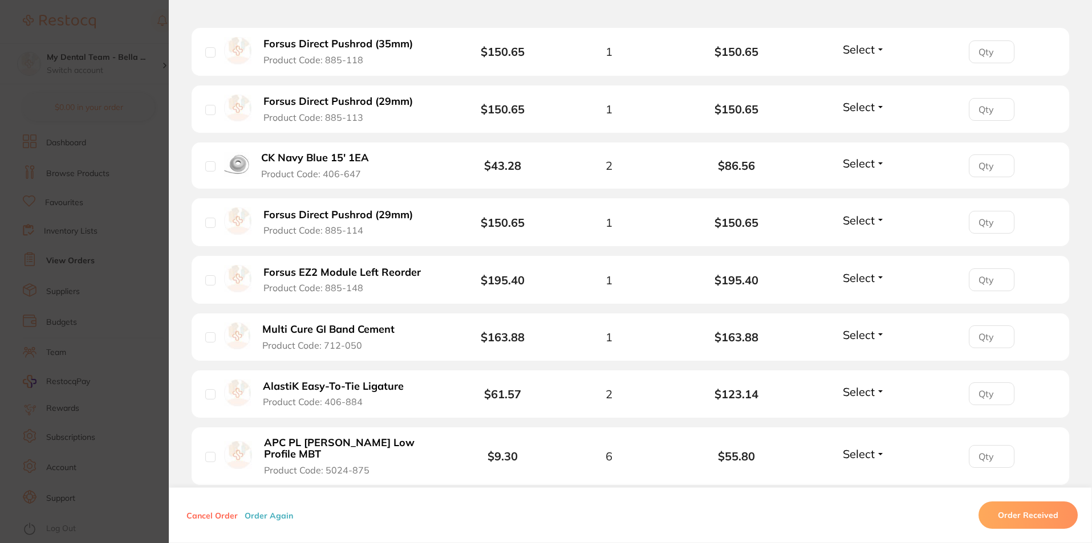
click at [854, 213] on span "Select" at bounding box center [859, 220] width 32 height 14
click at [863, 241] on span "Received" at bounding box center [864, 245] width 29 height 9
click at [866, 100] on span "Select" at bounding box center [859, 107] width 32 height 14
click at [865, 97] on button "Received" at bounding box center [864, 97] width 29 height 0
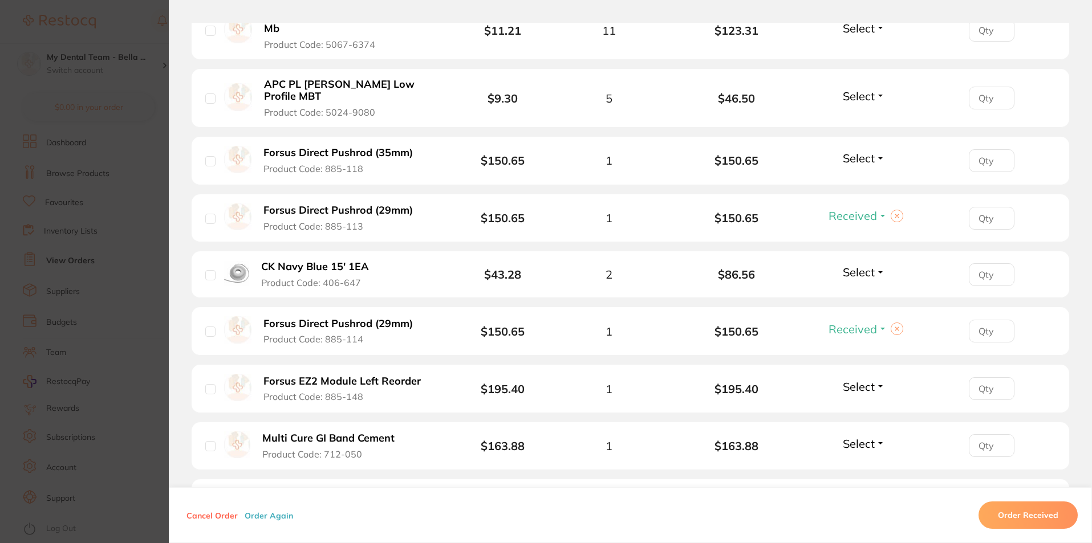
scroll to position [969, 0]
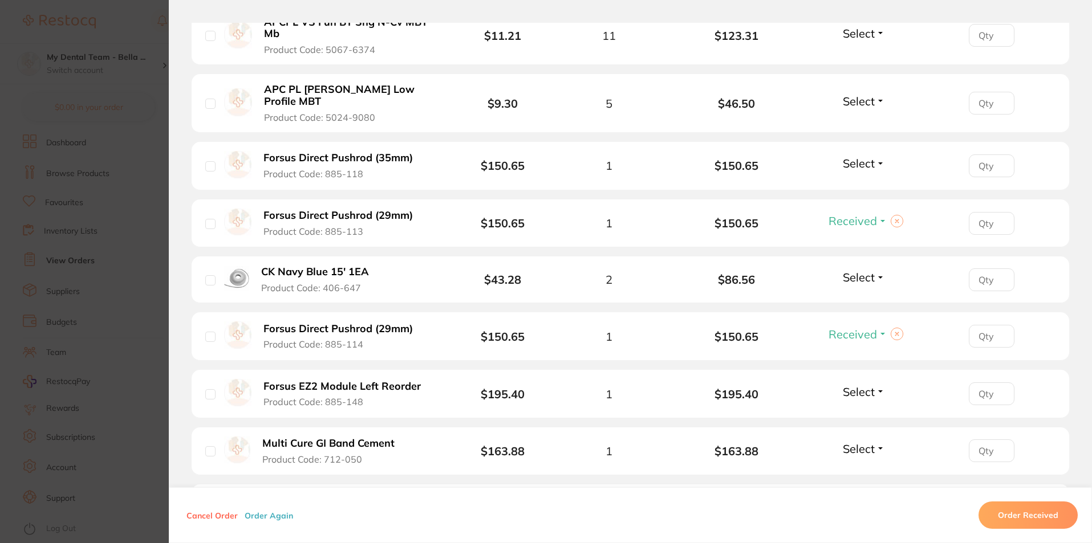
click at [863, 156] on span "Select" at bounding box center [859, 163] width 32 height 14
click at [858, 184] on span "Received" at bounding box center [864, 188] width 29 height 9
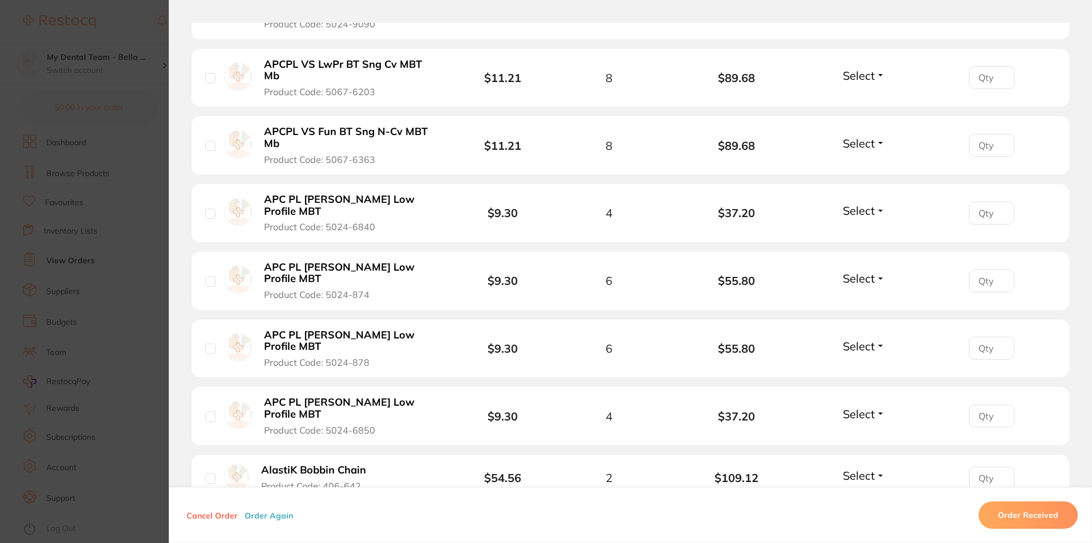
scroll to position [2266, 0]
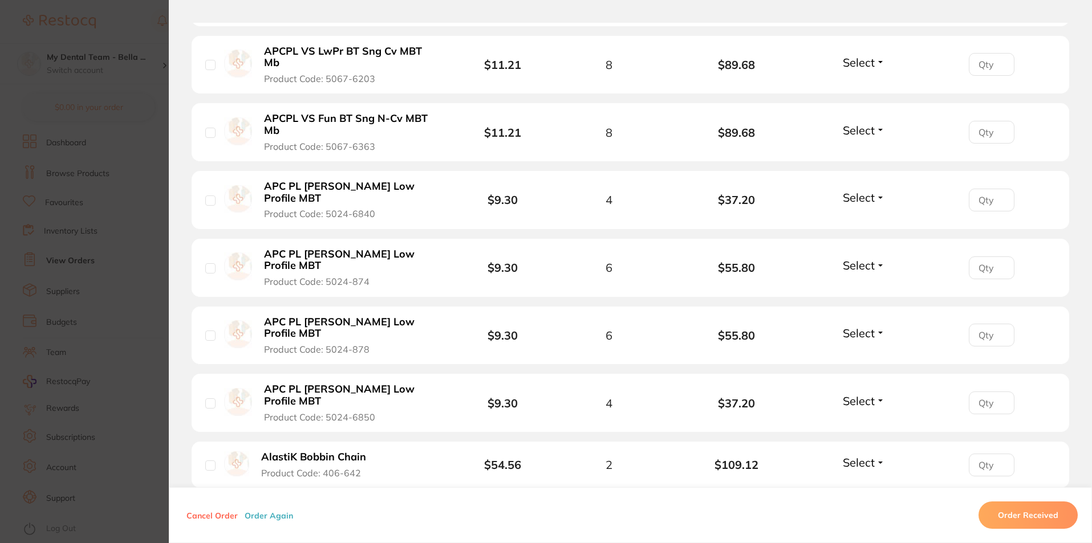
click at [853, 456] on span "Select" at bounding box center [859, 463] width 32 height 14
click at [860, 483] on span "Received" at bounding box center [864, 487] width 29 height 9
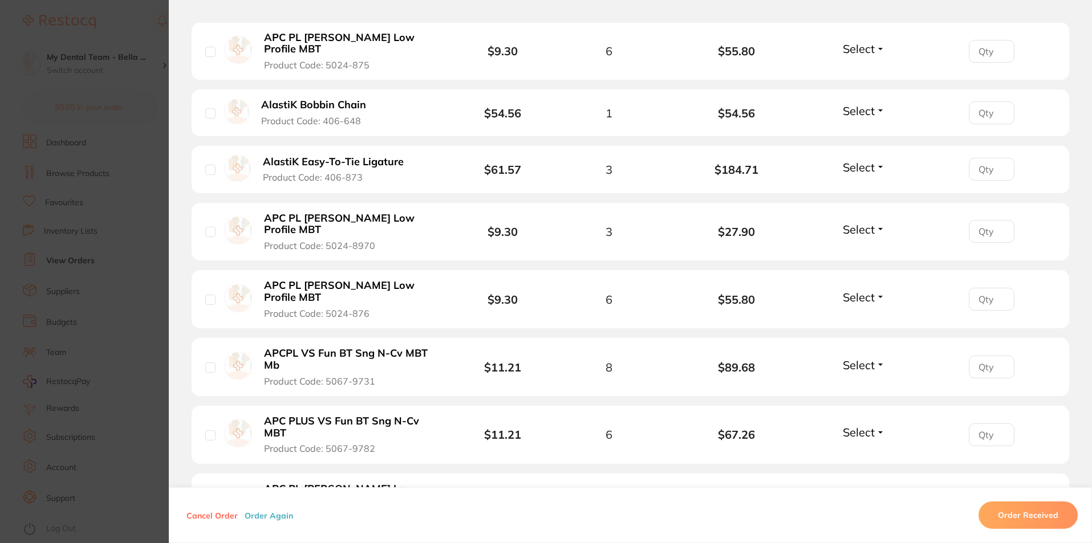
scroll to position [1410, 0]
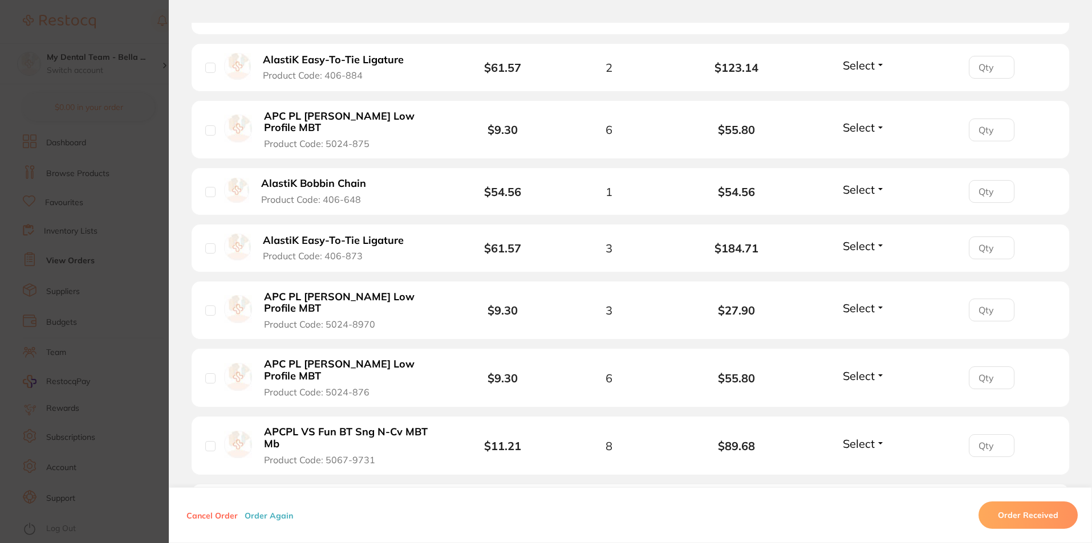
click at [845, 182] on span "Select" at bounding box center [859, 189] width 32 height 14
click at [850, 210] on span "Received" at bounding box center [864, 214] width 29 height 9
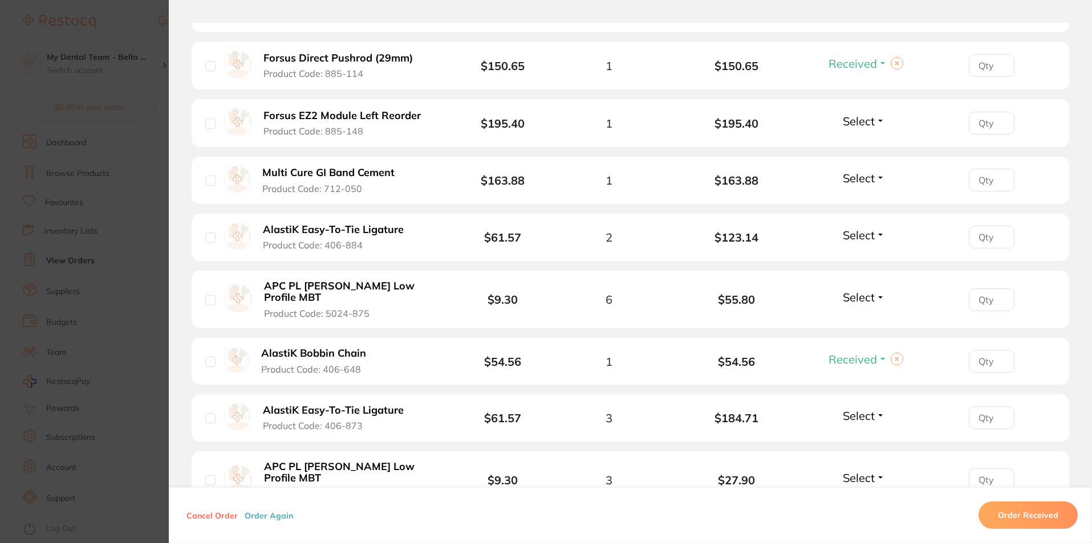
scroll to position [1239, 0]
click at [870, 229] on span "Select" at bounding box center [859, 236] width 32 height 14
click at [864, 257] on span "Received" at bounding box center [864, 261] width 29 height 9
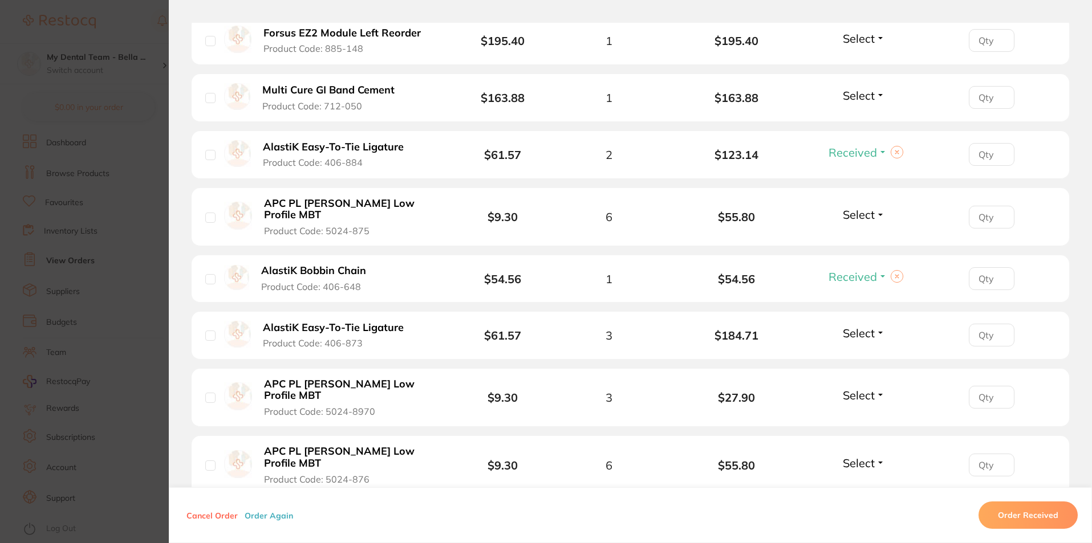
scroll to position [1353, 0]
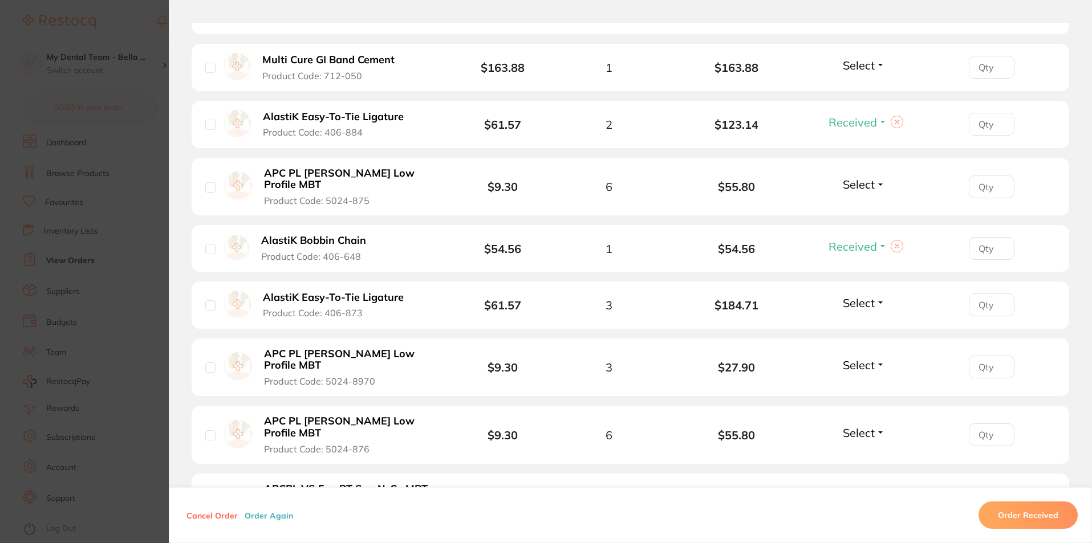
click at [868, 296] on span "Select" at bounding box center [859, 303] width 32 height 14
click at [869, 323] on span "Received" at bounding box center [864, 327] width 29 height 9
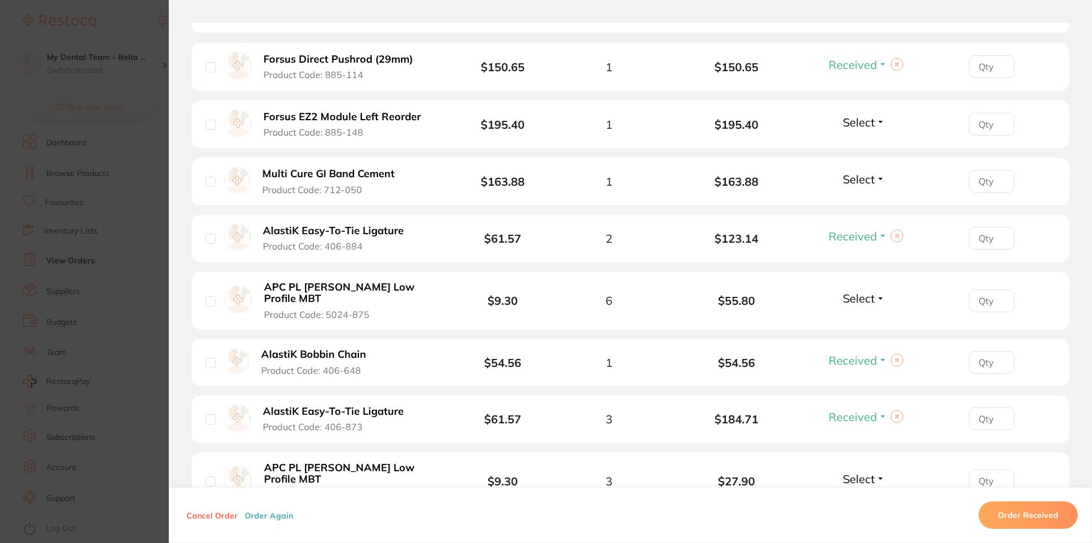
scroll to position [1125, 0]
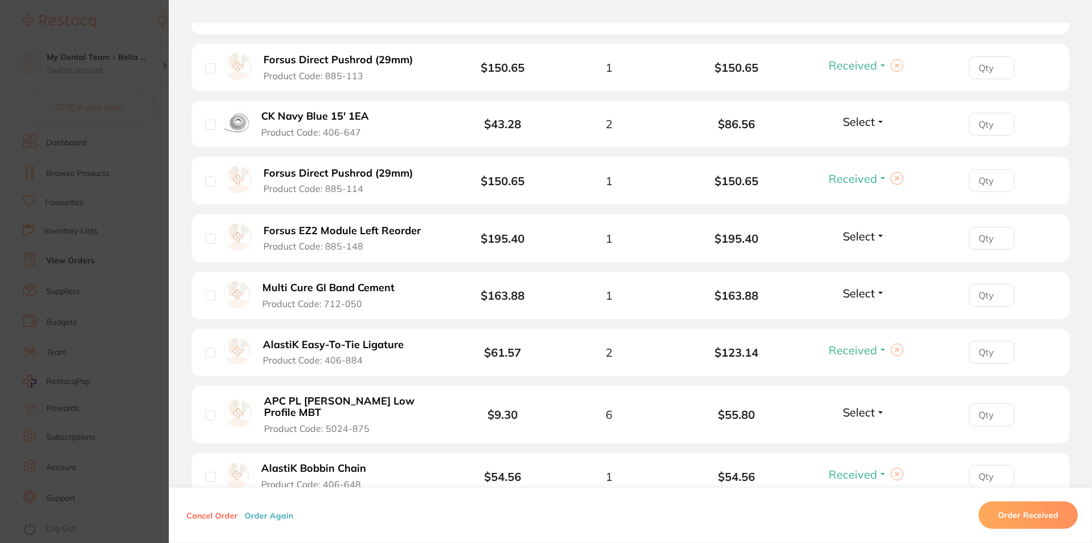
click at [873, 286] on div "Select Received Back Order" at bounding box center [863, 295] width 49 height 19
click at [865, 286] on span "Select" at bounding box center [859, 293] width 32 height 14
click at [866, 314] on span "Received" at bounding box center [864, 318] width 29 height 9
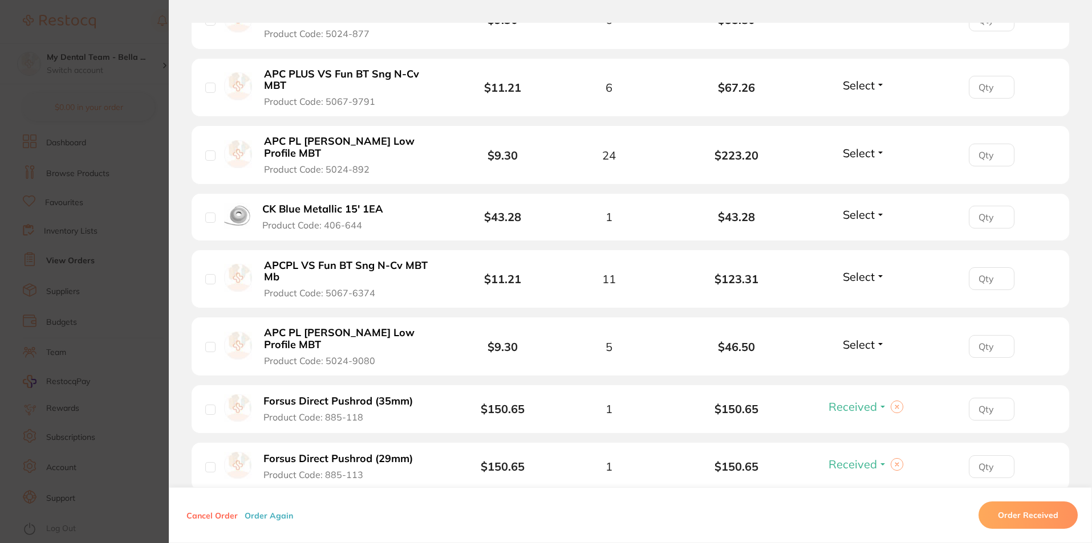
scroll to position [612, 0]
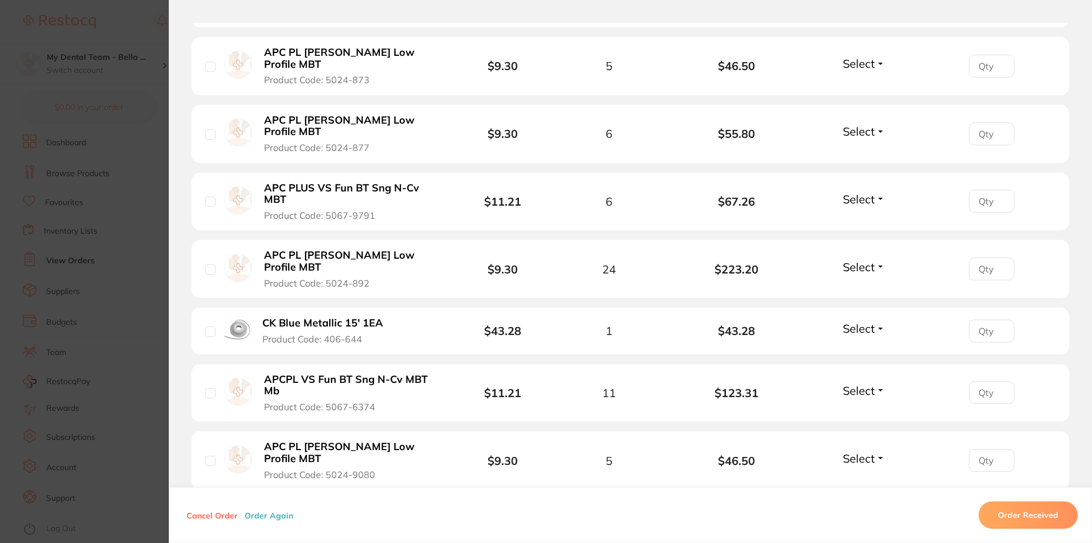
click at [862, 260] on span "Select" at bounding box center [859, 267] width 32 height 14
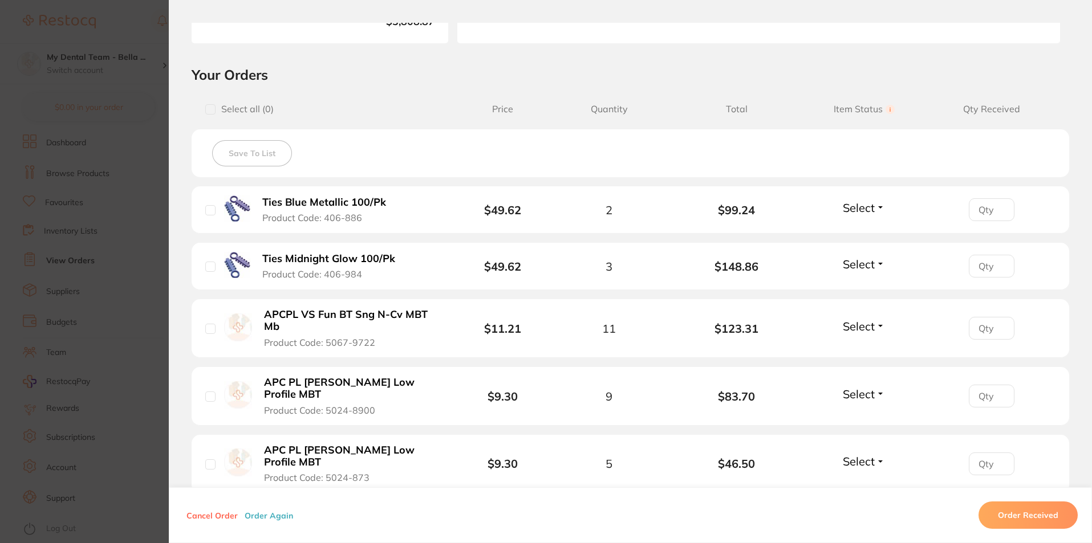
scroll to position [213, 0]
click at [859, 333] on span "Select" at bounding box center [859, 327] width 32 height 14
click at [854, 350] on span "Received" at bounding box center [864, 352] width 29 height 9
click at [870, 388] on span "Select" at bounding box center [859, 395] width 32 height 14
click at [862, 416] on span "Received" at bounding box center [864, 420] width 29 height 9
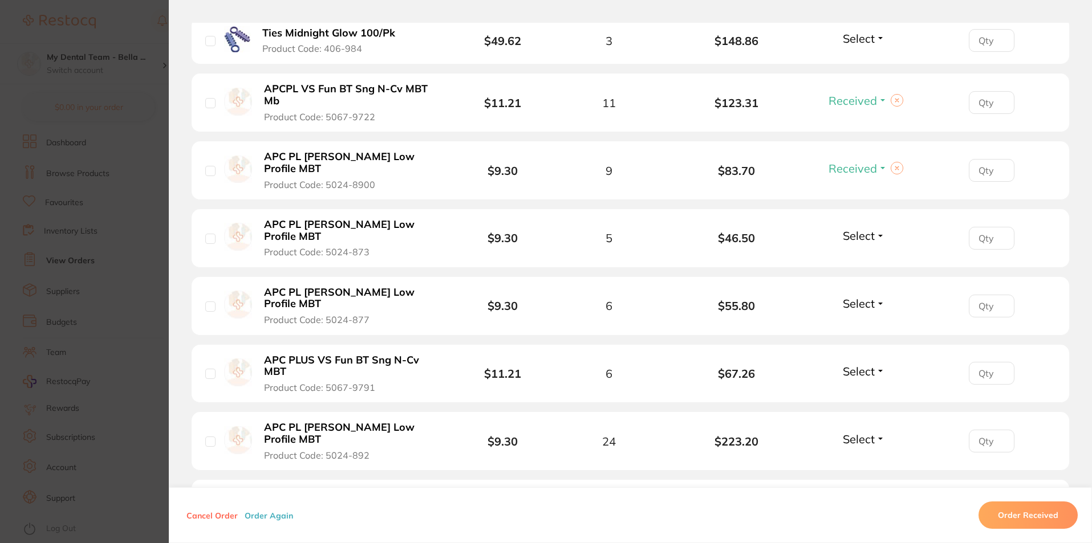
scroll to position [441, 0]
click at [860, 228] on span "Select" at bounding box center [859, 235] width 32 height 14
click at [862, 255] on span "Received" at bounding box center [864, 259] width 29 height 9
click at [859, 295] on span "Select" at bounding box center [859, 302] width 32 height 14
click at [854, 319] on button "Received" at bounding box center [864, 328] width 29 height 18
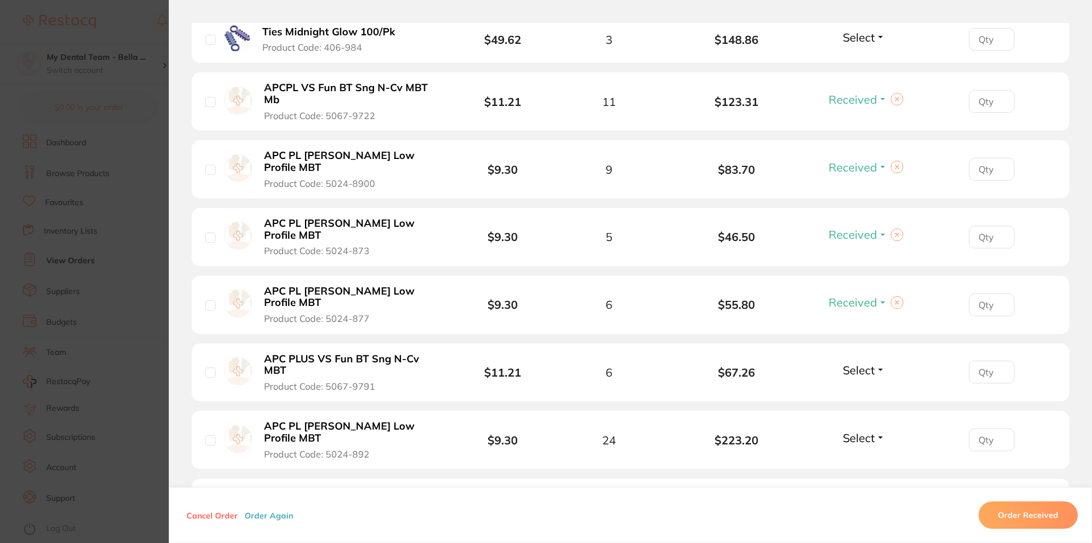
click at [862, 363] on span "Select" at bounding box center [859, 370] width 32 height 14
click at [859, 391] on span "Received" at bounding box center [864, 395] width 29 height 9
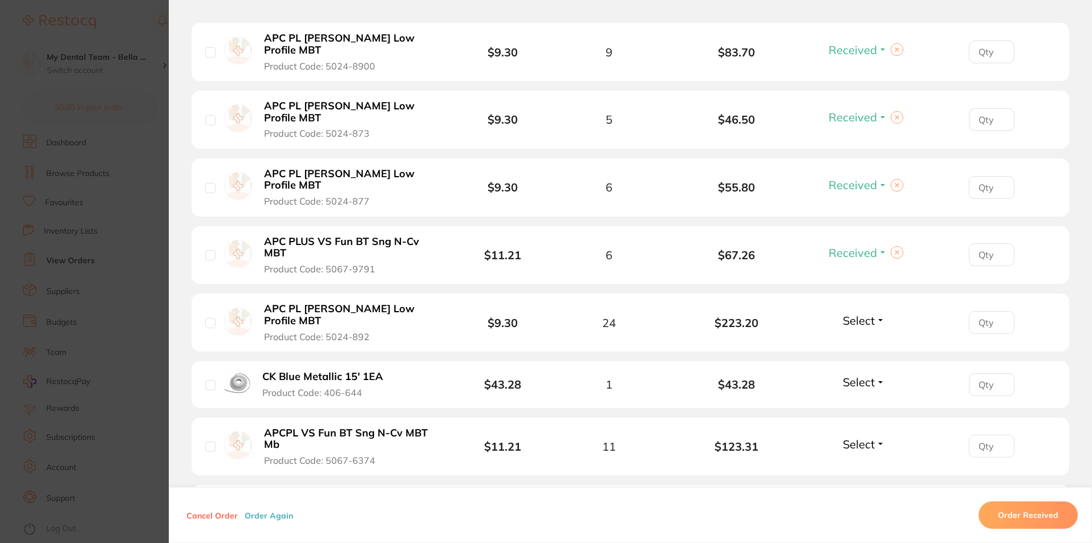
scroll to position [612, 0]
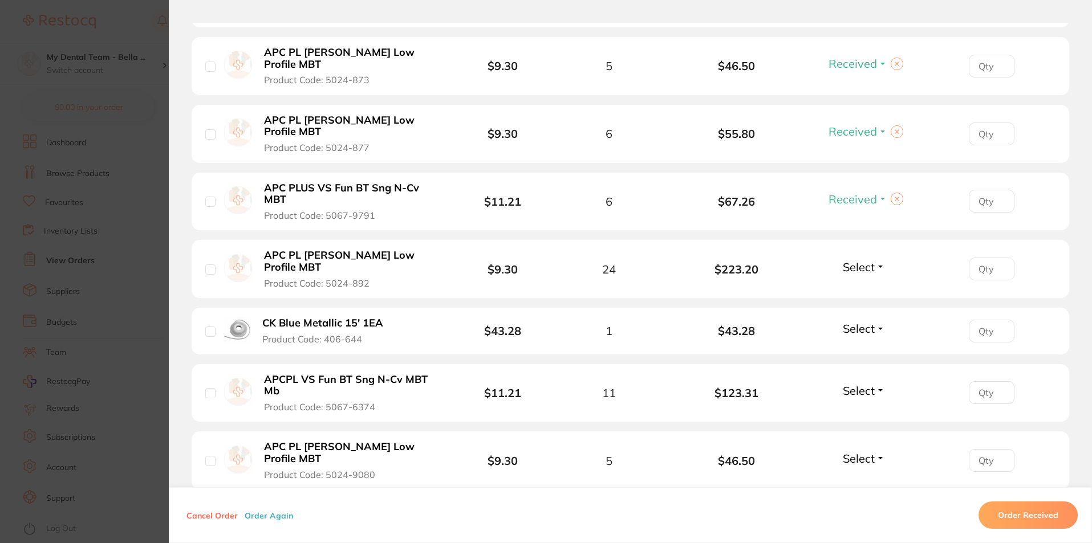
click at [857, 260] on span "Select" at bounding box center [859, 267] width 32 height 14
click at [855, 287] on span "Received" at bounding box center [864, 291] width 29 height 9
click at [864, 384] on span "Select" at bounding box center [859, 391] width 32 height 14
click at [857, 407] on button "Received" at bounding box center [864, 416] width 29 height 18
click at [871, 322] on span "Select" at bounding box center [859, 329] width 32 height 14
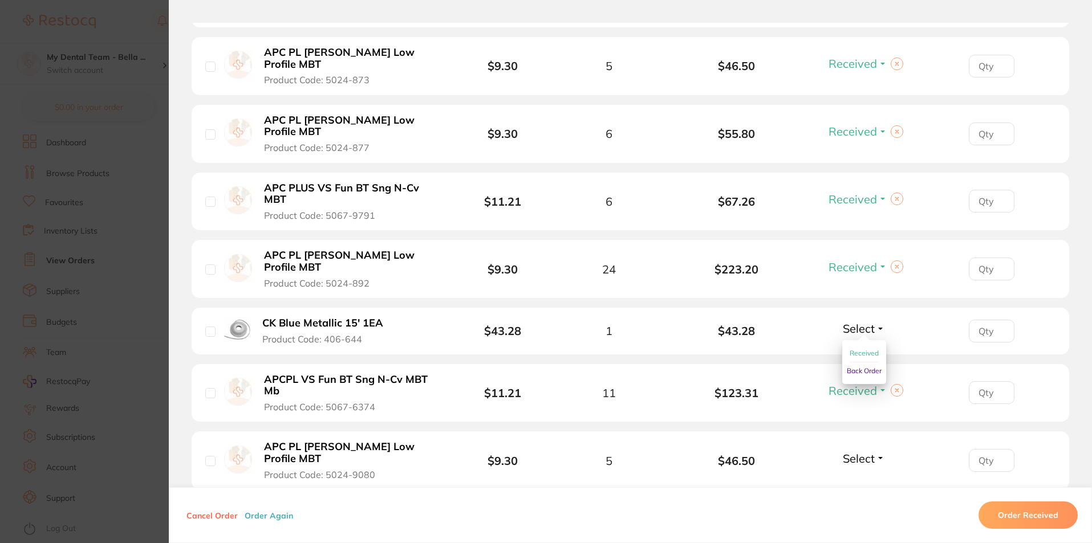
click at [871, 322] on span "Select" at bounding box center [859, 329] width 32 height 14
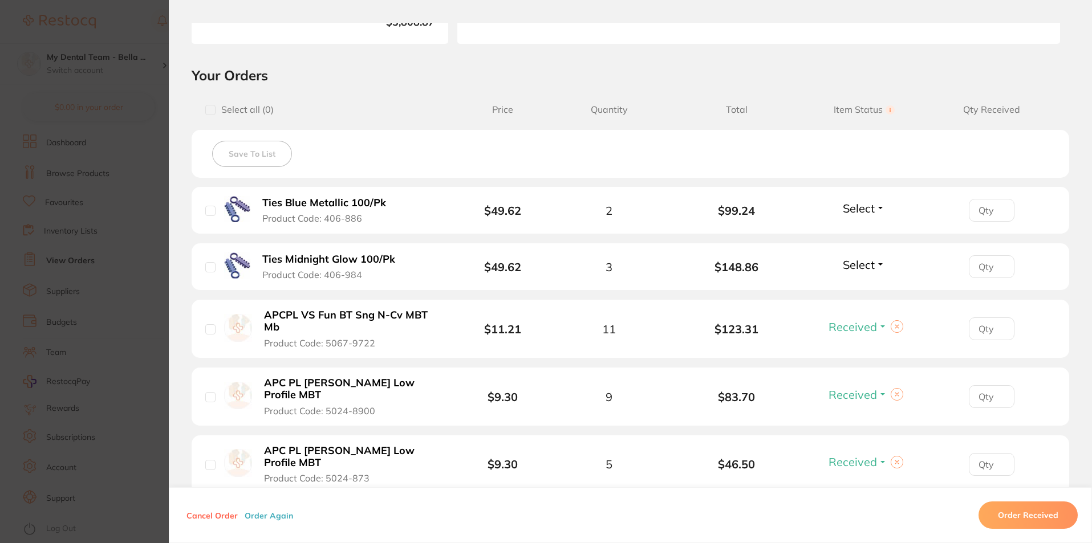
scroll to position [213, 0]
click at [864, 214] on span "Select" at bounding box center [859, 209] width 32 height 14
click at [869, 198] on button "Back Order" at bounding box center [864, 198] width 35 height 0
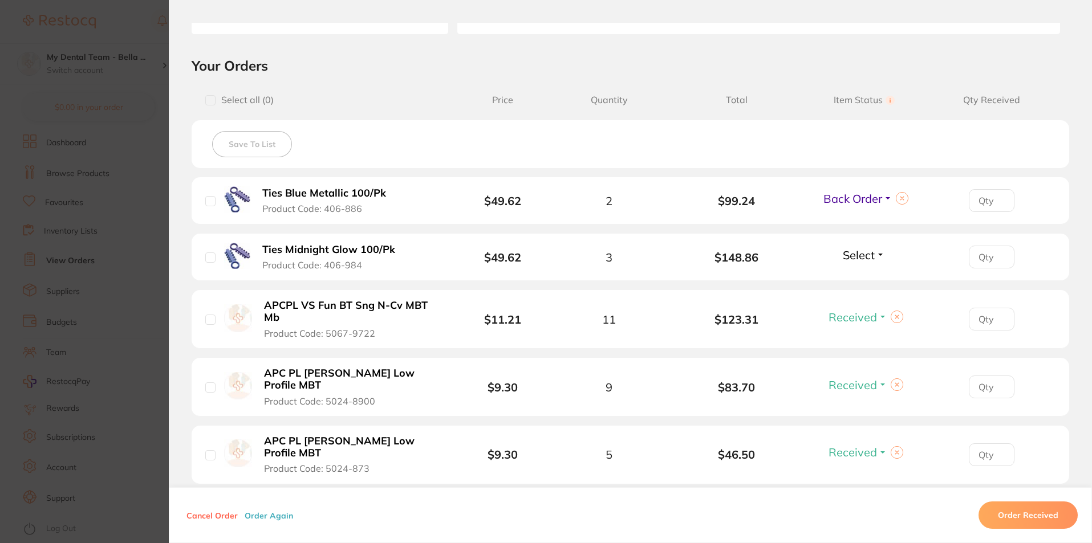
click at [869, 269] on li "Ties Midnight Glow 100/Pk Product Code: 406-984 $49.62 3 $148.86 Select Receive…" at bounding box center [631, 257] width 878 height 47
click at [866, 258] on span "Select" at bounding box center [859, 255] width 32 height 14
drag, startPoint x: 870, startPoint y: 295, endPoint x: 887, endPoint y: 278, distance: 24.6
click at [870, 245] on span "Back Order" at bounding box center [864, 245] width 35 height 0
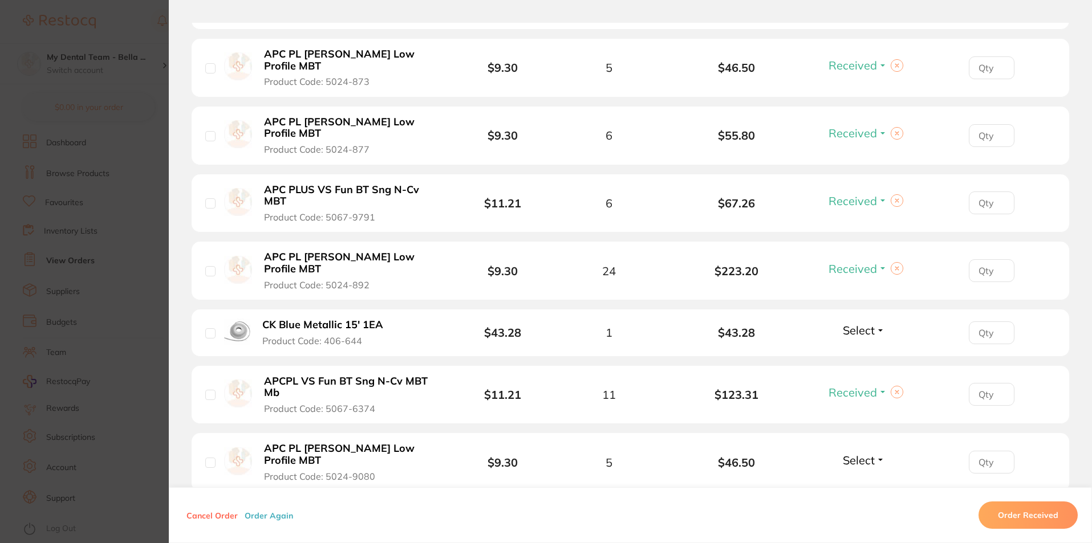
scroll to position [679, 0]
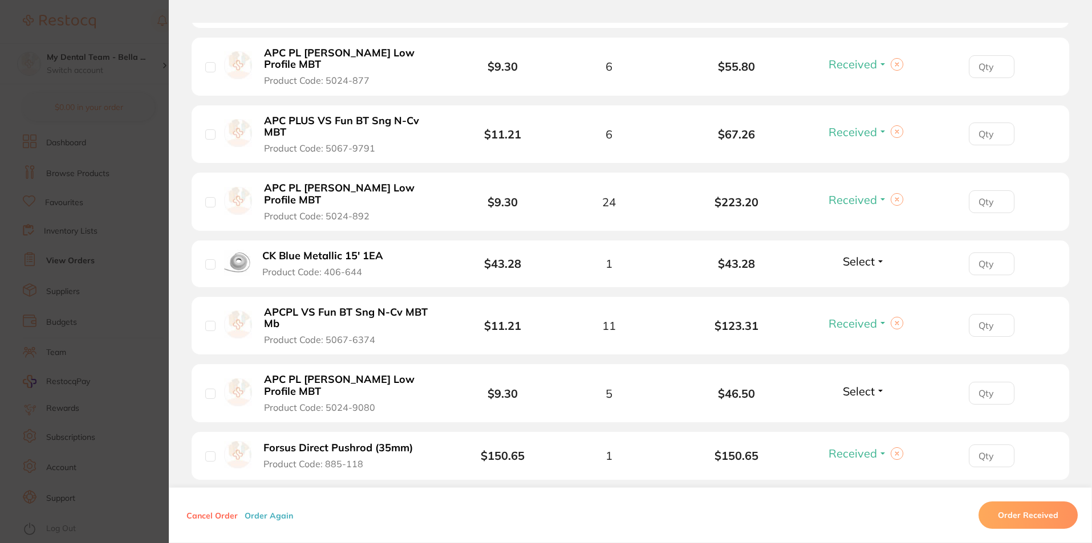
click at [858, 254] on span "Select" at bounding box center [859, 261] width 32 height 14
click at [866, 299] on span "Back Order" at bounding box center [864, 303] width 35 height 9
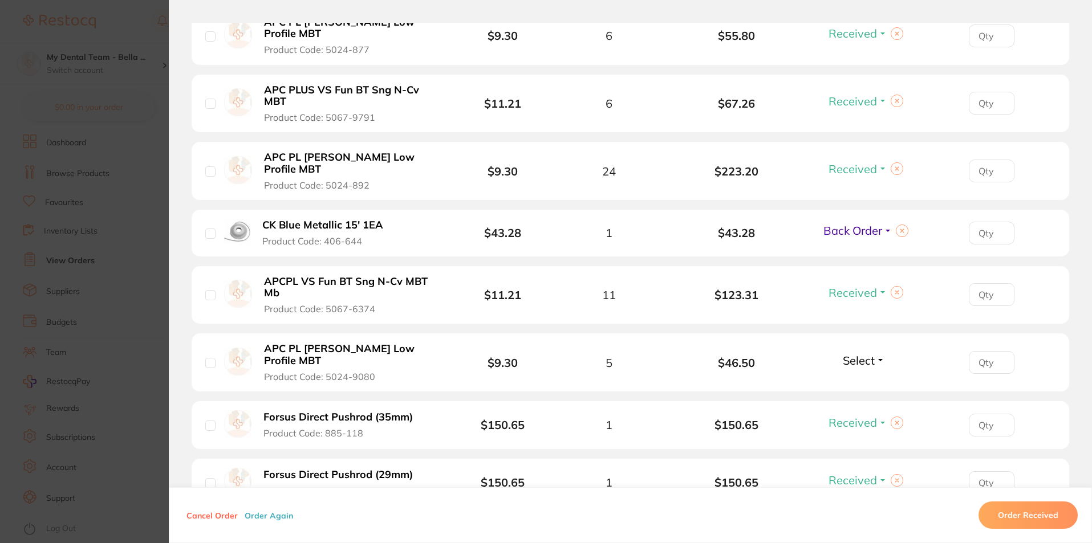
scroll to position [736, 0]
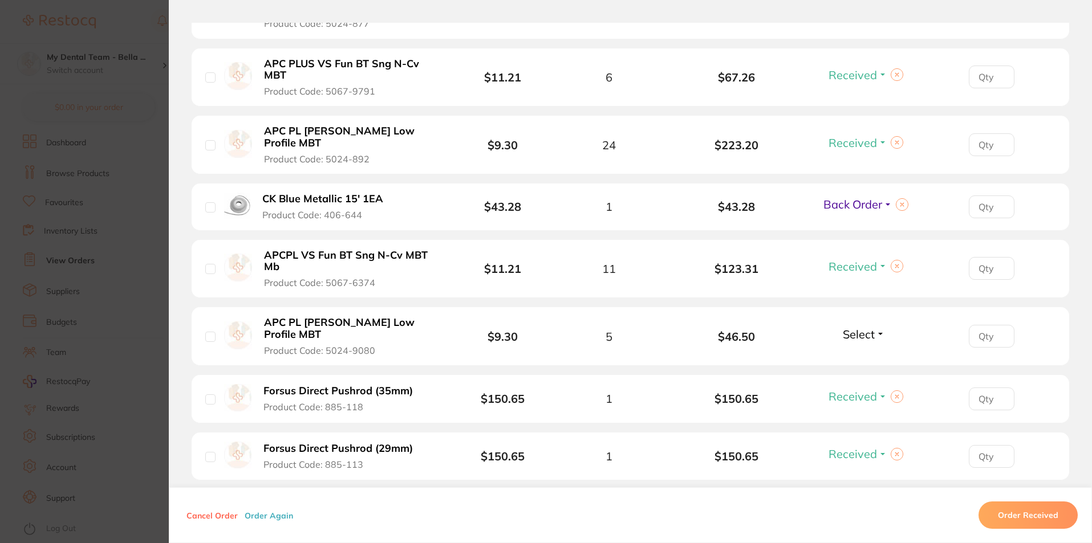
click at [876, 327] on button "Select" at bounding box center [863, 334] width 49 height 14
click at [876, 346] on ul "Received Back Order" at bounding box center [864, 368] width 44 height 44
click at [865, 327] on span "Select" at bounding box center [859, 334] width 32 height 14
click at [851, 355] on span "Received" at bounding box center [864, 359] width 29 height 9
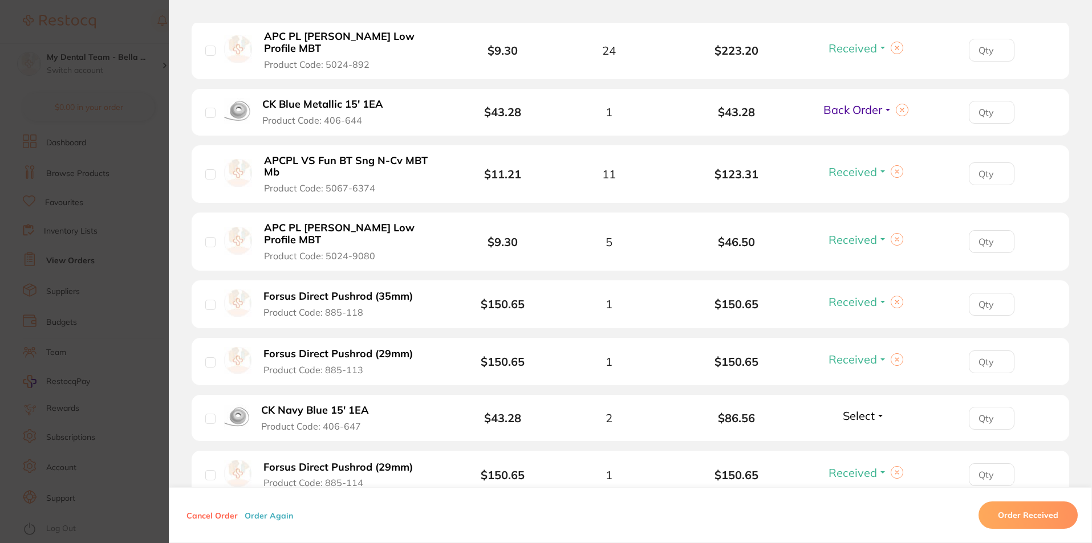
scroll to position [850, 0]
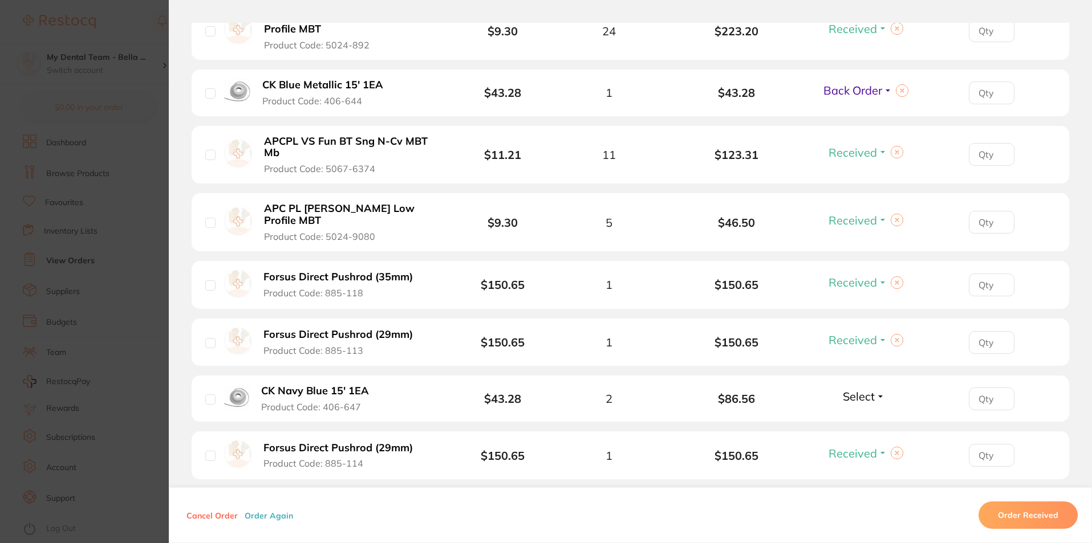
click at [871, 389] on span "Select" at bounding box center [859, 396] width 32 height 14
click at [868, 435] on span "Back Order" at bounding box center [864, 439] width 35 height 9
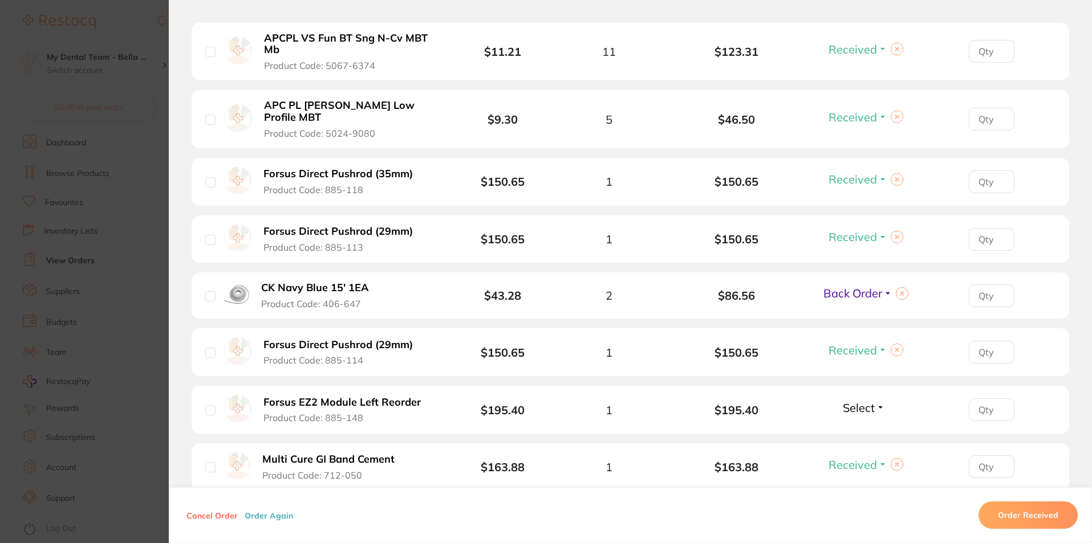
scroll to position [964, 0]
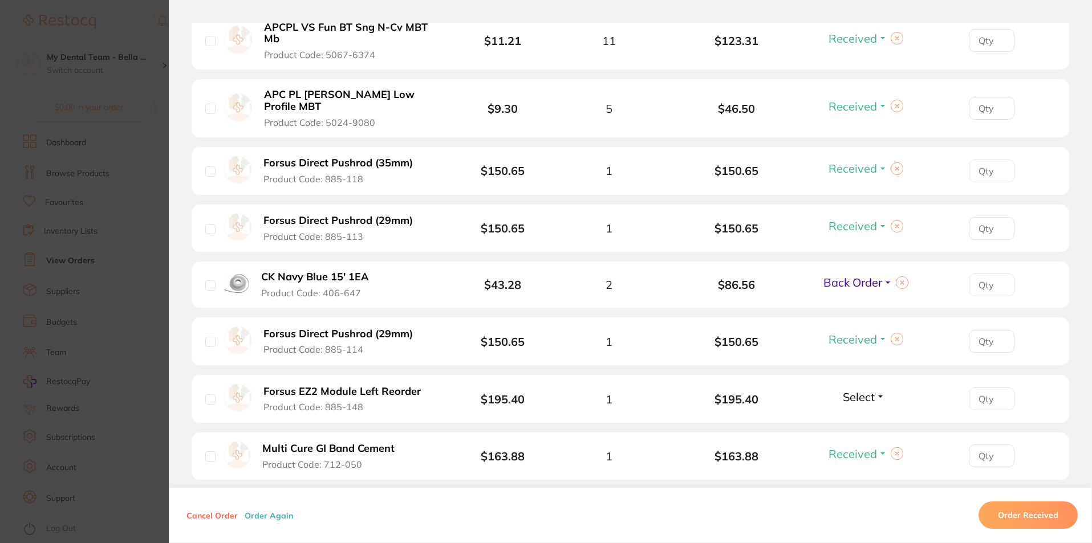
click at [872, 390] on span "Select" at bounding box center [859, 397] width 32 height 14
click at [864, 435] on span "Back Order" at bounding box center [864, 439] width 35 height 9
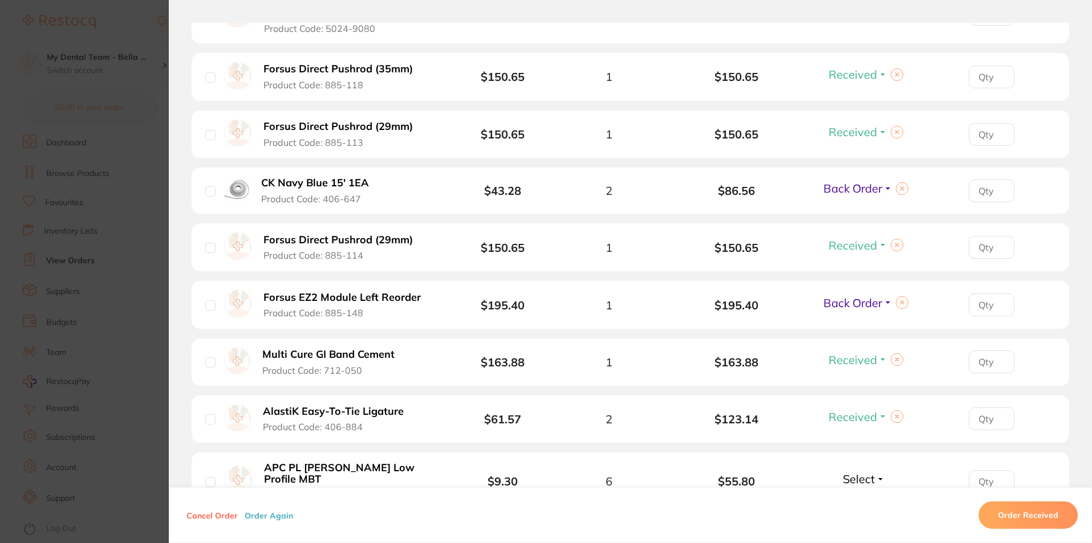
scroll to position [1135, 0]
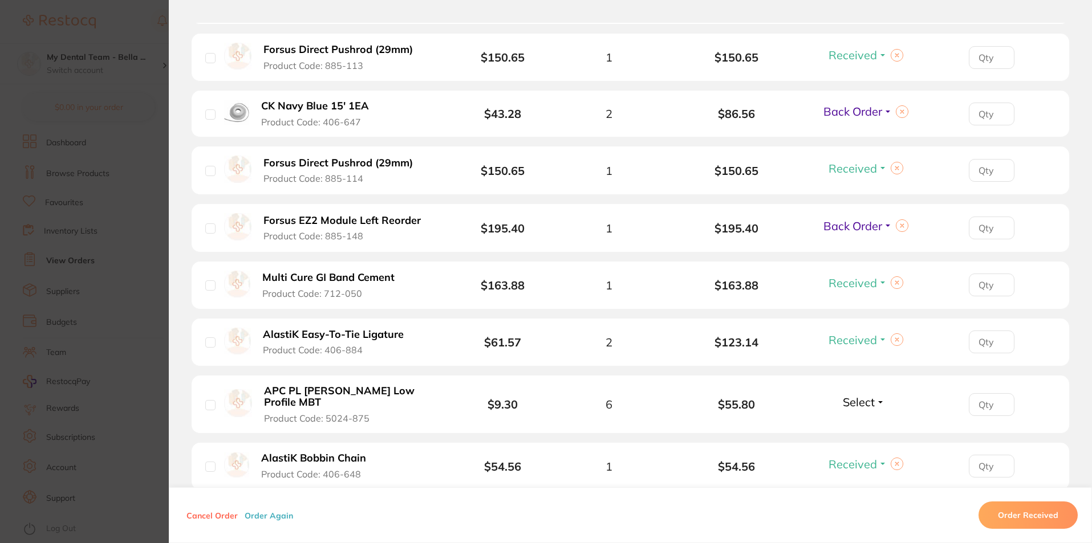
click at [866, 395] on span "Select" at bounding box center [859, 402] width 32 height 14
click at [867, 423] on span "Received" at bounding box center [864, 427] width 29 height 9
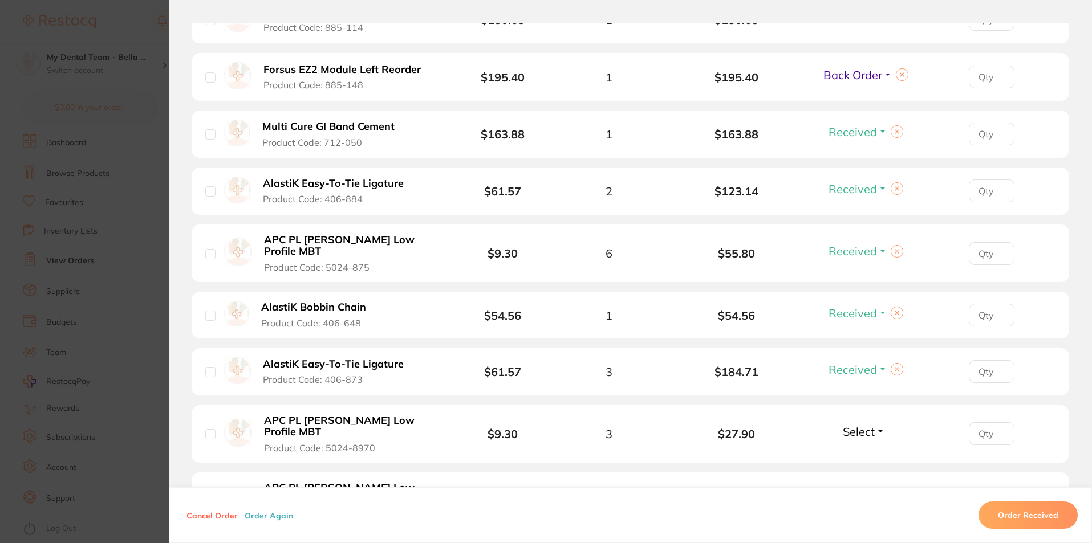
scroll to position [1306, 0]
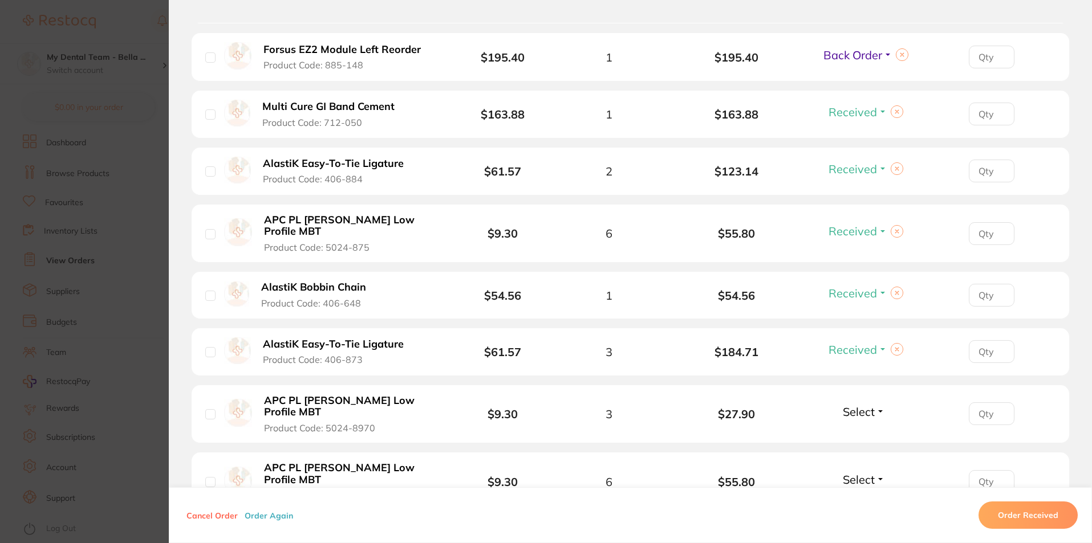
click at [869, 405] on span "Select" at bounding box center [859, 412] width 32 height 14
click at [872, 432] on span "Received" at bounding box center [864, 436] width 29 height 9
click at [860, 473] on span "Select" at bounding box center [859, 480] width 32 height 14
click at [860, 500] on span "Received" at bounding box center [864, 504] width 29 height 9
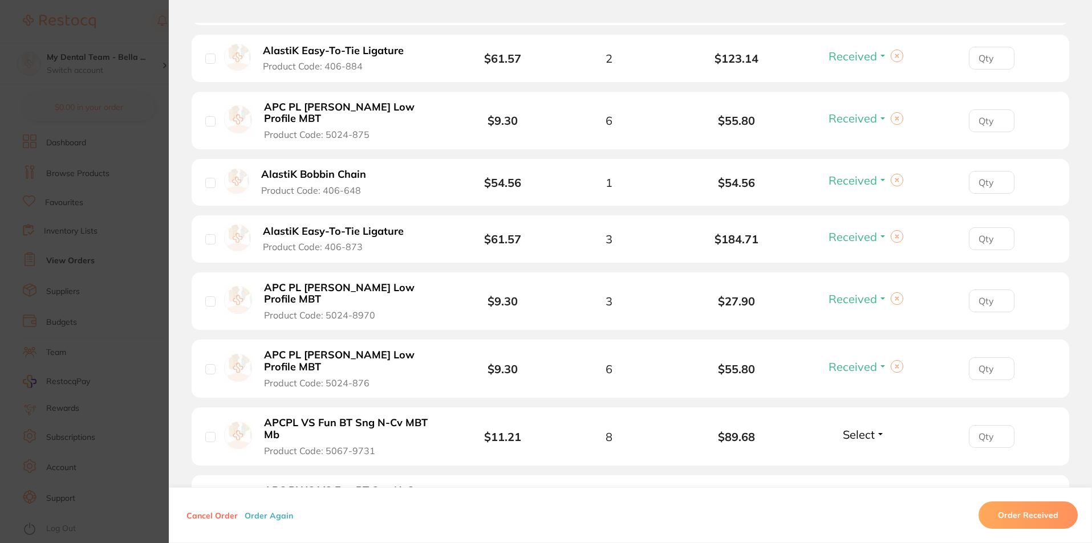
scroll to position [1420, 0]
click at [866, 427] on span "Select" at bounding box center [859, 434] width 32 height 14
click at [865, 454] on span "Received" at bounding box center [864, 458] width 29 height 9
click at [864, 494] on span "Select" at bounding box center [859, 501] width 32 height 14
click at [866, 521] on span "Received" at bounding box center [864, 525] width 29 height 9
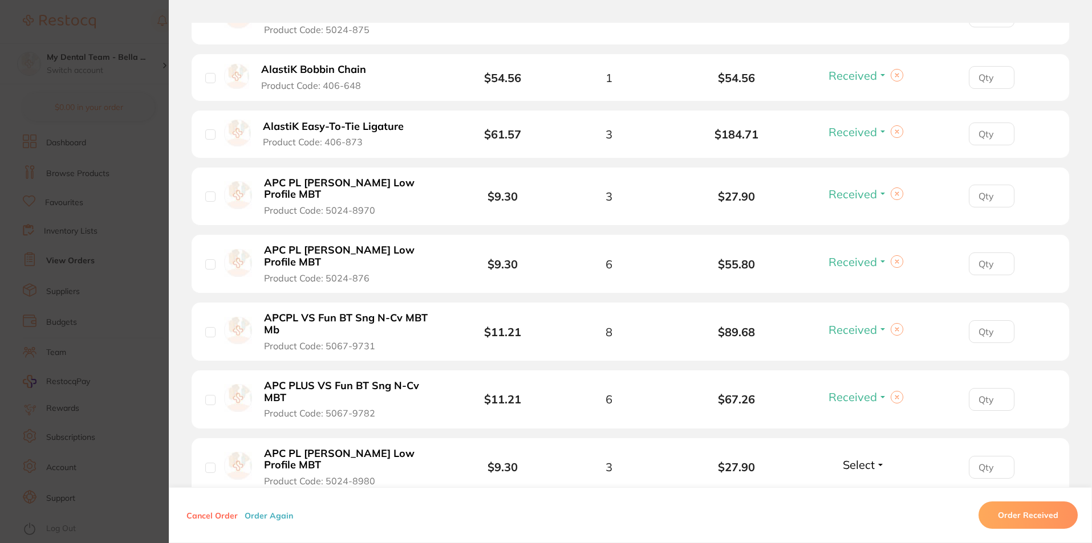
scroll to position [1535, 0]
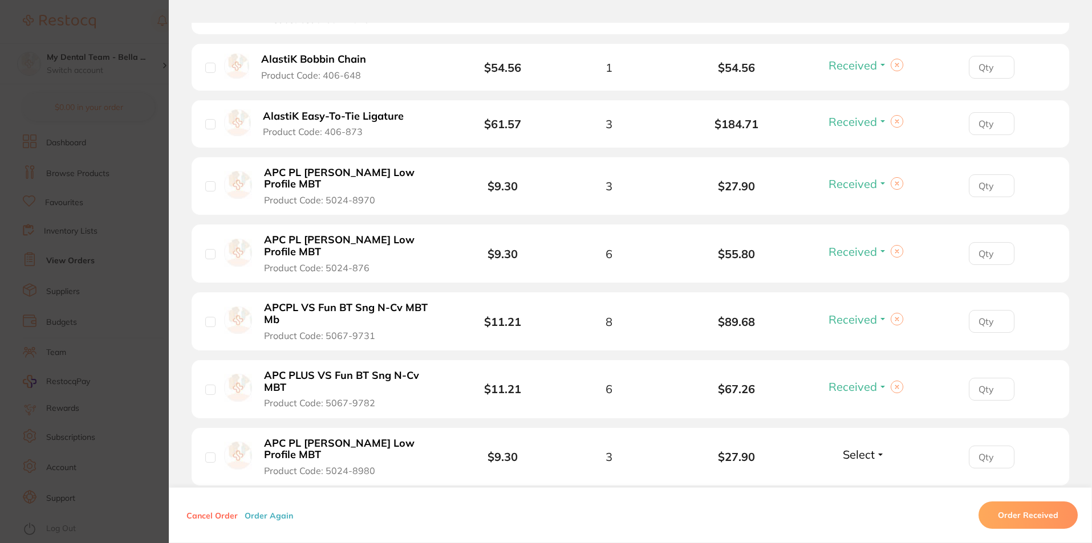
click at [870, 448] on span "Select" at bounding box center [859, 455] width 32 height 14
click at [870, 475] on span "Received" at bounding box center [864, 479] width 29 height 9
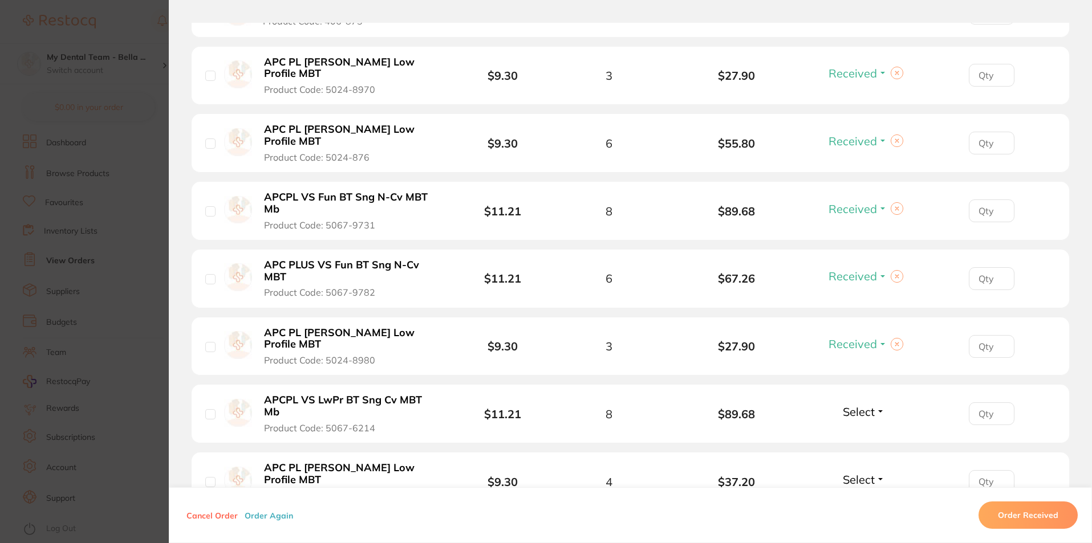
scroll to position [1649, 0]
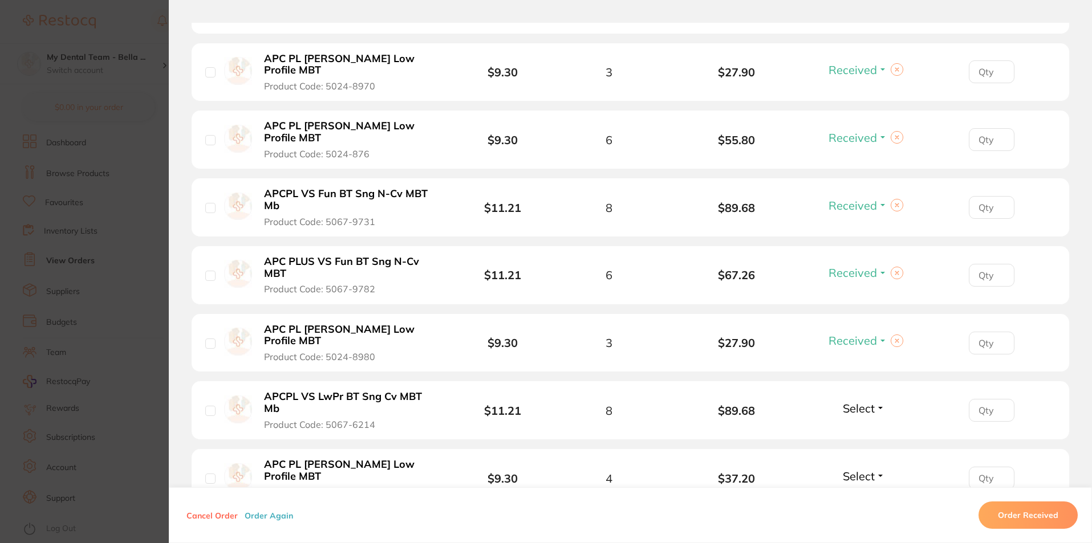
click at [854, 401] on span "Select" at bounding box center [859, 408] width 32 height 14
click at [855, 381] on li "APCPL VS LwPr BT Sng Cv MBT Mb Product Code: 5067-6214 $11.21 8 $89.68 Select R…" at bounding box center [631, 410] width 878 height 59
click at [867, 401] on span "Select" at bounding box center [859, 408] width 32 height 14
click at [867, 429] on span "Received" at bounding box center [864, 433] width 29 height 9
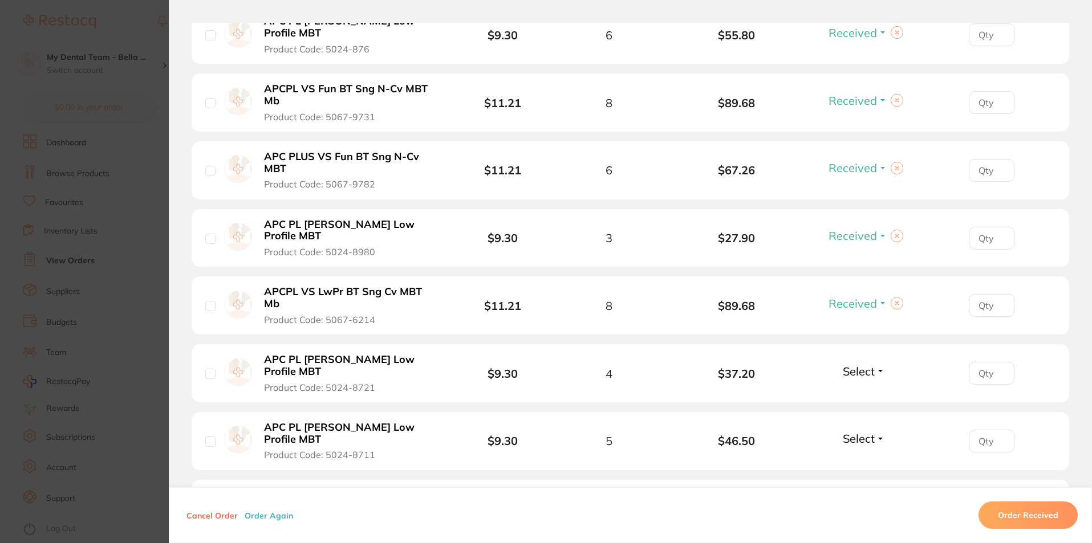
scroll to position [1763, 0]
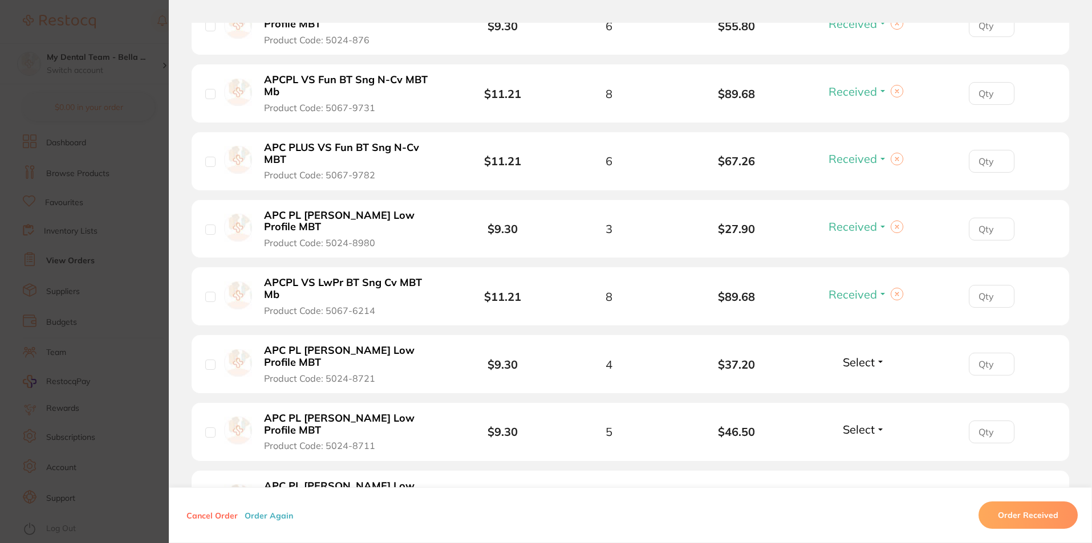
click at [846, 355] on span "Select" at bounding box center [859, 362] width 32 height 14
click at [865, 383] on span "Received" at bounding box center [864, 387] width 29 height 9
click at [867, 423] on span "Select" at bounding box center [859, 430] width 32 height 14
click at [868, 450] on span "Received" at bounding box center [864, 454] width 29 height 9
click at [872, 490] on button "Select" at bounding box center [863, 497] width 49 height 14
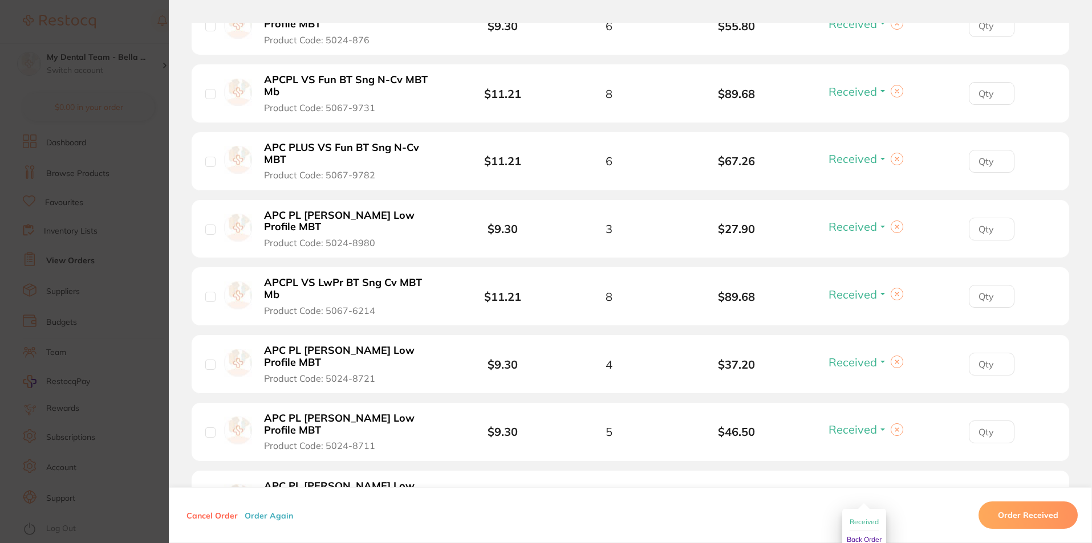
click at [872, 518] on span "Received" at bounding box center [864, 522] width 29 height 9
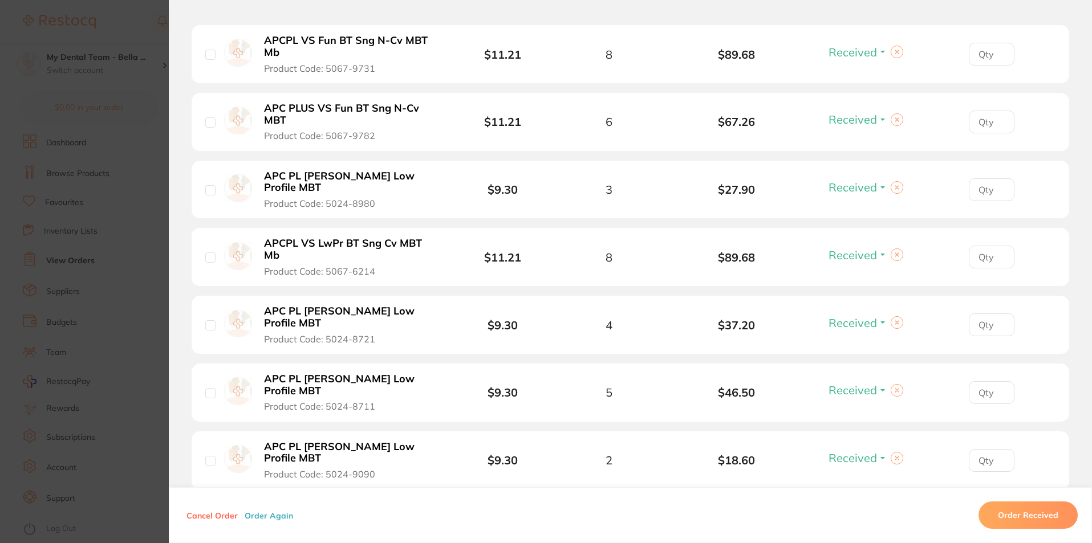
scroll to position [1820, 0]
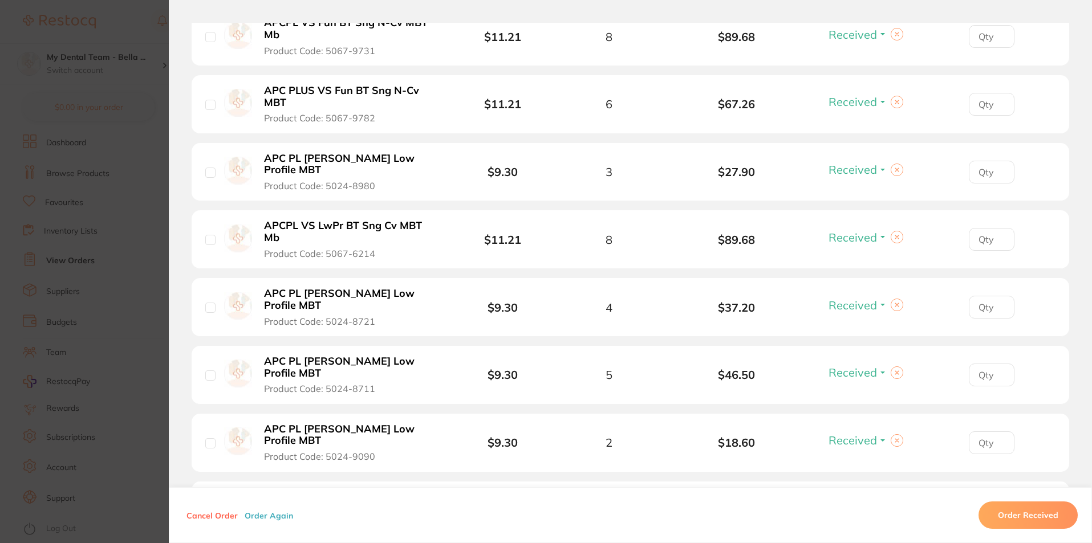
click at [870, 501] on span "Select" at bounding box center [859, 508] width 32 height 14
click at [871, 529] on span "Received" at bounding box center [864, 533] width 29 height 9
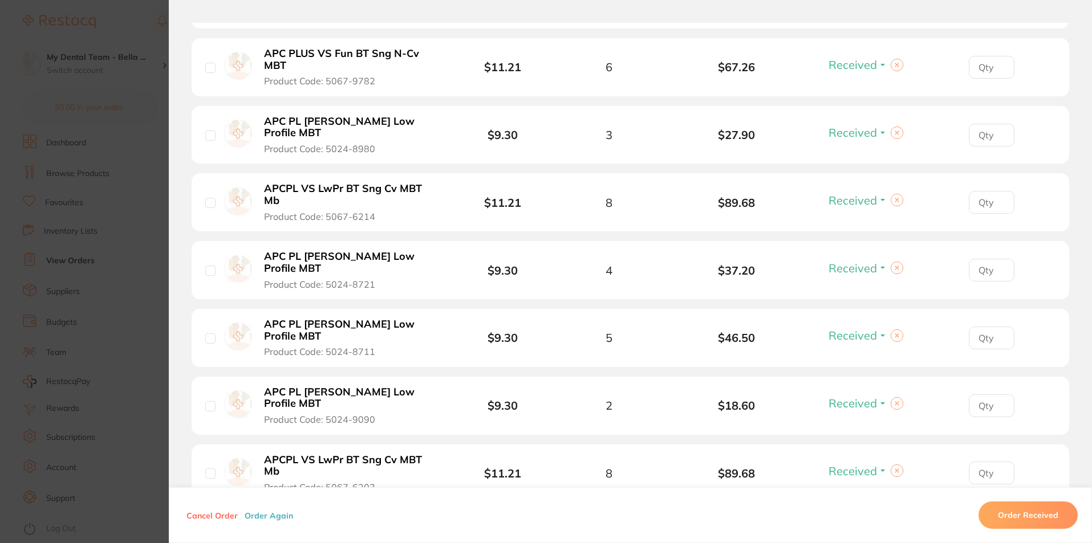
scroll to position [1934, 0]
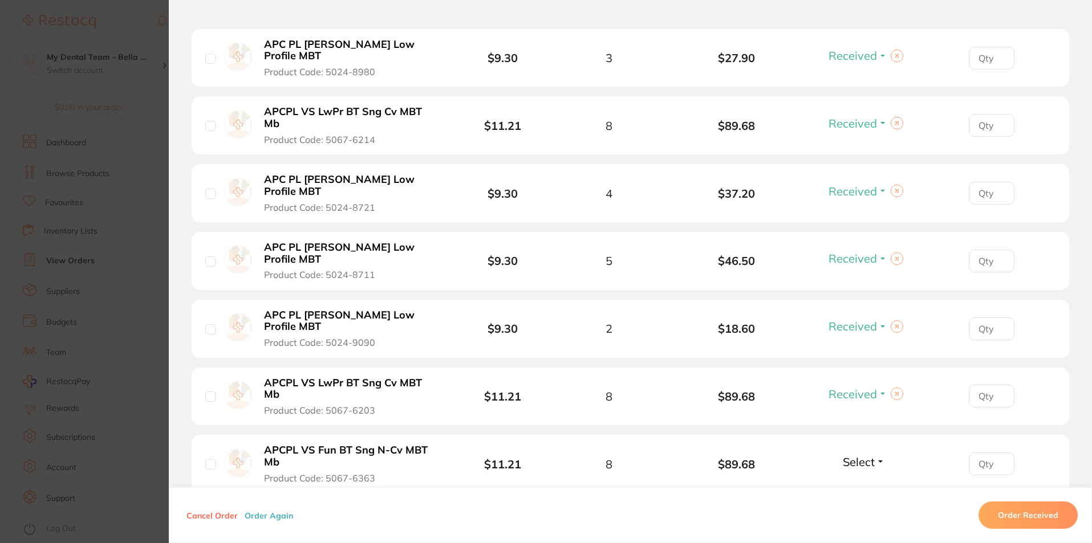
click at [868, 455] on span "Select" at bounding box center [859, 462] width 32 height 14
click at [868, 482] on span "Received" at bounding box center [864, 486] width 29 height 9
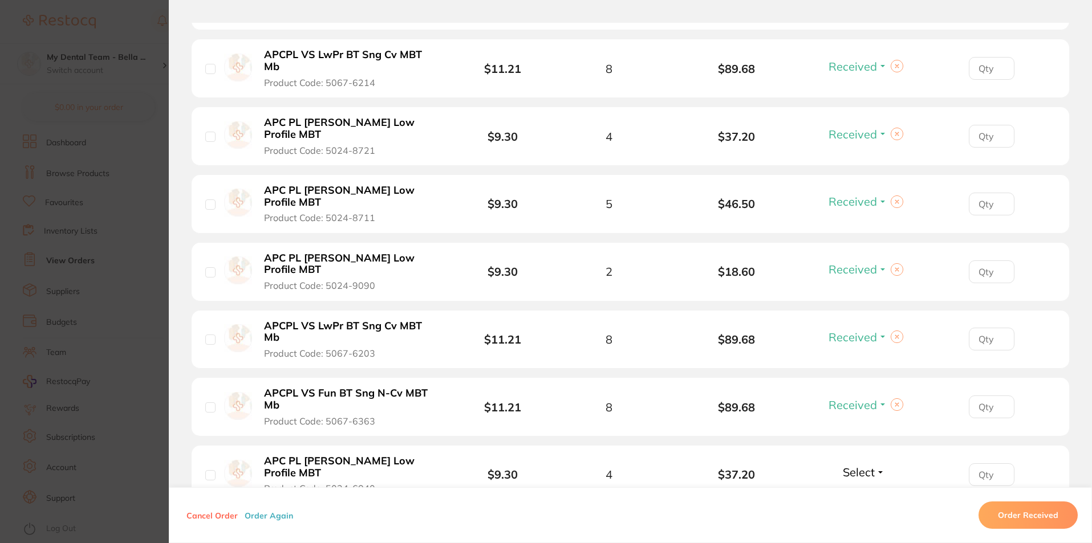
click at [854, 465] on span "Select" at bounding box center [859, 472] width 32 height 14
click at [859, 493] on span "Received" at bounding box center [864, 497] width 29 height 9
click at [857, 533] on span "Select" at bounding box center [859, 540] width 32 height 14
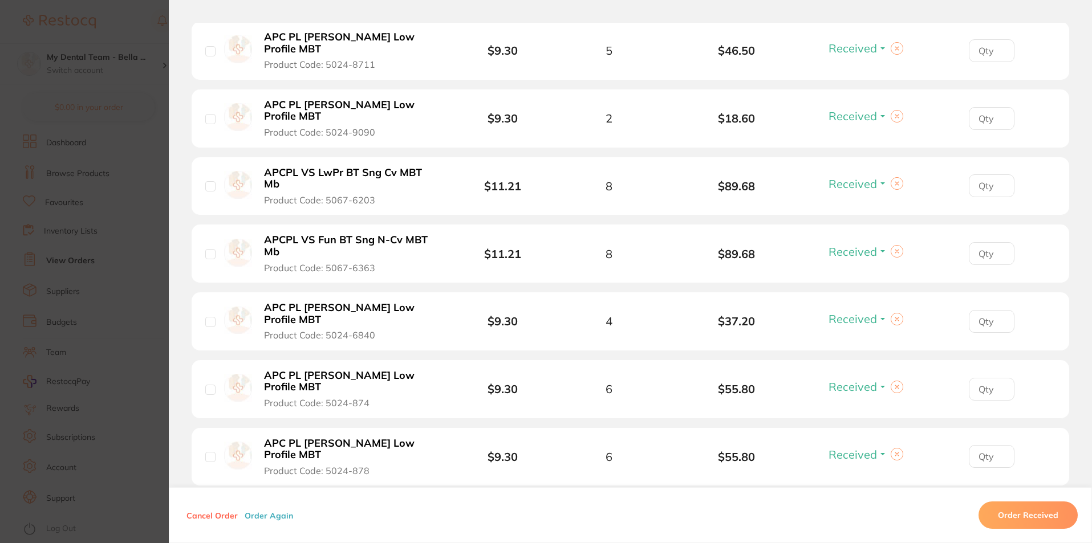
scroll to position [2162, 0]
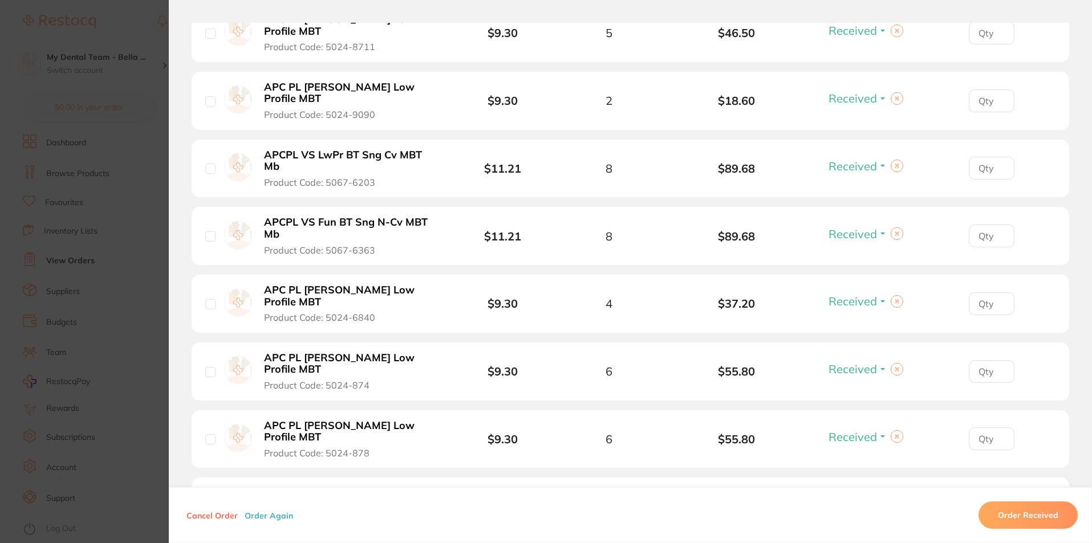
click at [848, 498] on span "Select" at bounding box center [859, 505] width 32 height 14
click at [850, 525] on span "Received" at bounding box center [864, 529] width 29 height 9
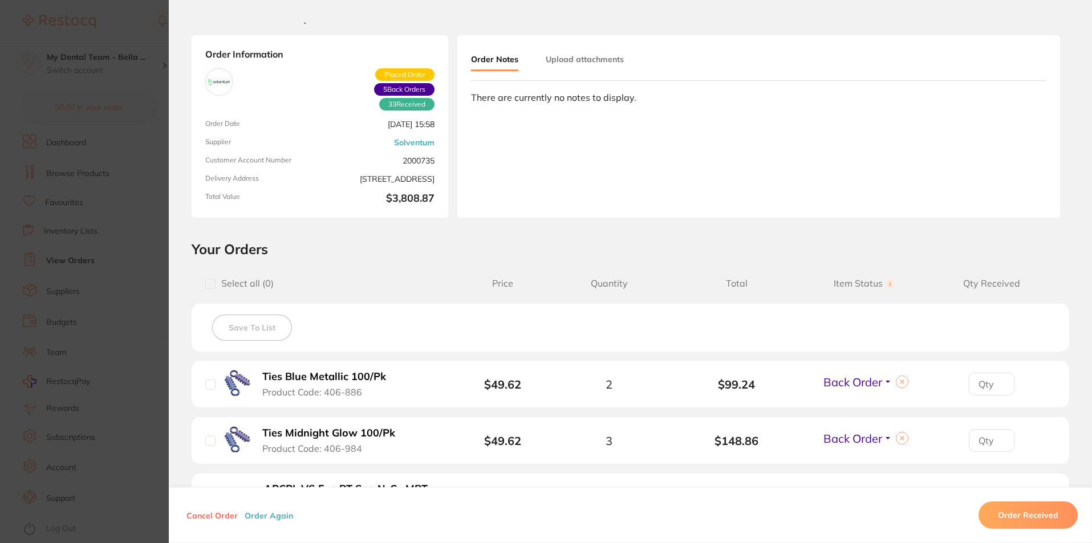
scroll to position [0, 0]
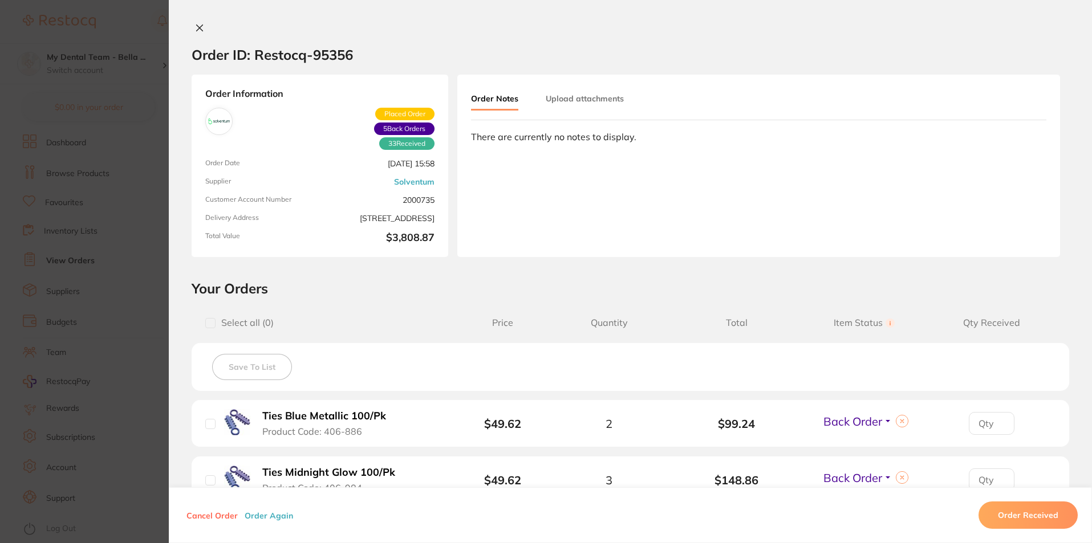
click at [197, 28] on icon at bounding box center [200, 28] width 6 height 6
